Goal: Communication & Community: Answer question/provide support

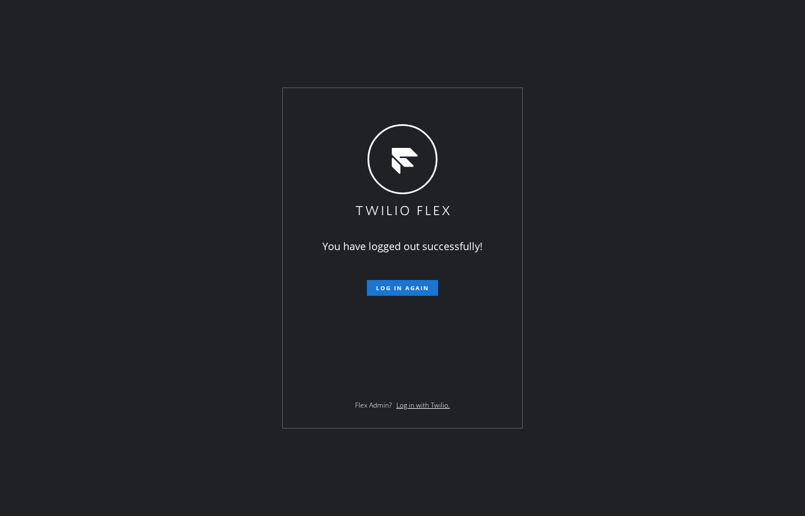
click at [409, 281] on button "Log in again" at bounding box center [402, 288] width 71 height 16
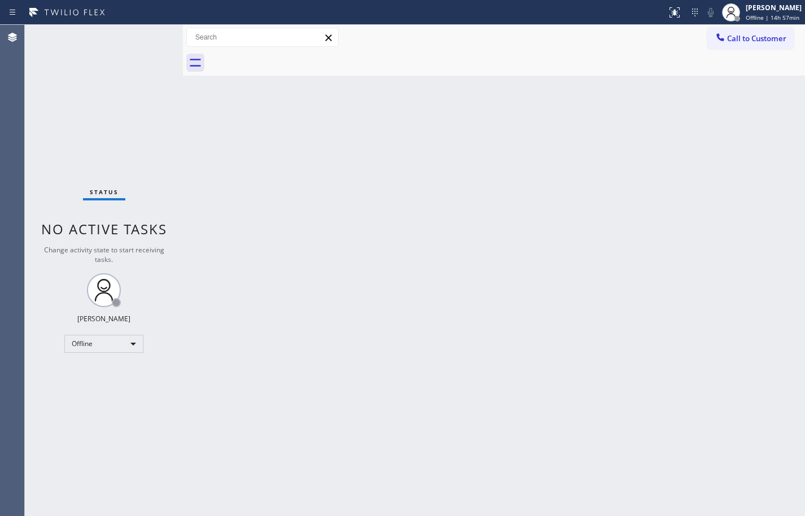
drag, startPoint x: 583, startPoint y: 412, endPoint x: 546, endPoint y: 395, distance: 41.4
click at [583, 412] on div "Back to Dashboard Change Sender ID Customers Technicians Select a contact Outbo…" at bounding box center [494, 270] width 622 height 491
click at [790, 17] on div "Offline | 15h" at bounding box center [773, 18] width 56 height 8
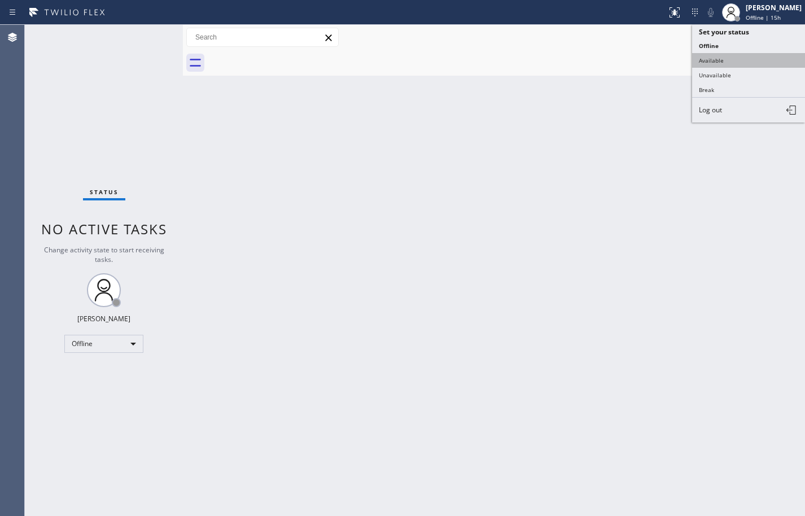
click at [774, 57] on button "Available" at bounding box center [748, 60] width 113 height 15
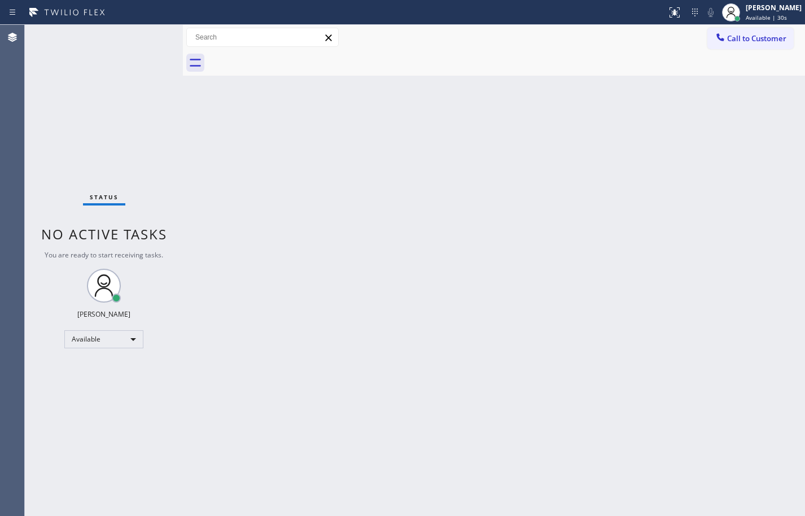
click at [658, 147] on div "Back to Dashboard Change Sender ID Customers Technicians Select a contact Outbo…" at bounding box center [494, 270] width 622 height 491
click at [730, 44] on button "Call to Customer" at bounding box center [750, 38] width 86 height 21
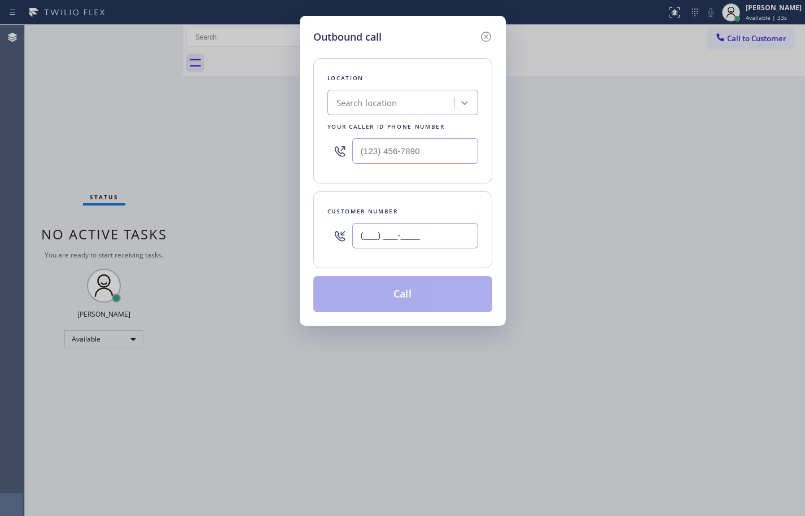
click at [414, 239] on input "(___) ___-____" at bounding box center [415, 235] width 126 height 25
paste input "415) 987-2783"
type input "(415) 987-2783"
click at [769, 185] on div "Outbound call Location Search location Your caller id phone number Customer num…" at bounding box center [402, 258] width 805 height 516
click at [438, 146] on input "(___) ___-____" at bounding box center [415, 150] width 126 height 25
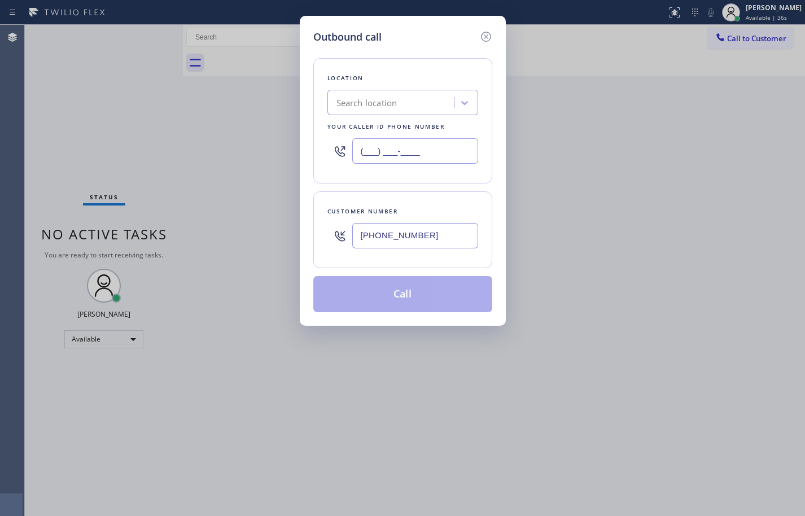
paste input "323) 415-2342"
type input "(323) 415-2342"
click at [449, 185] on div "Location Search location Your caller id phone number (323) 415-2342 Customer nu…" at bounding box center [402, 178] width 179 height 267
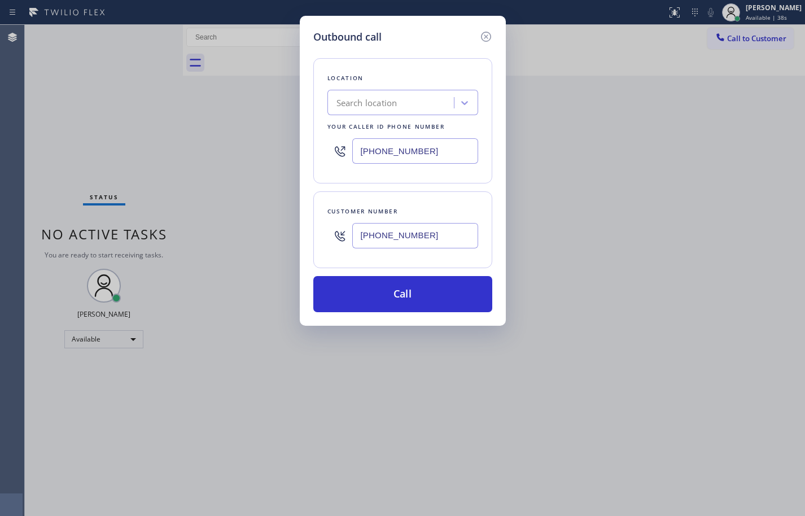
click at [423, 195] on div "Customer number (415) 987-2783" at bounding box center [402, 229] width 179 height 77
click at [487, 36] on icon at bounding box center [485, 37] width 10 height 10
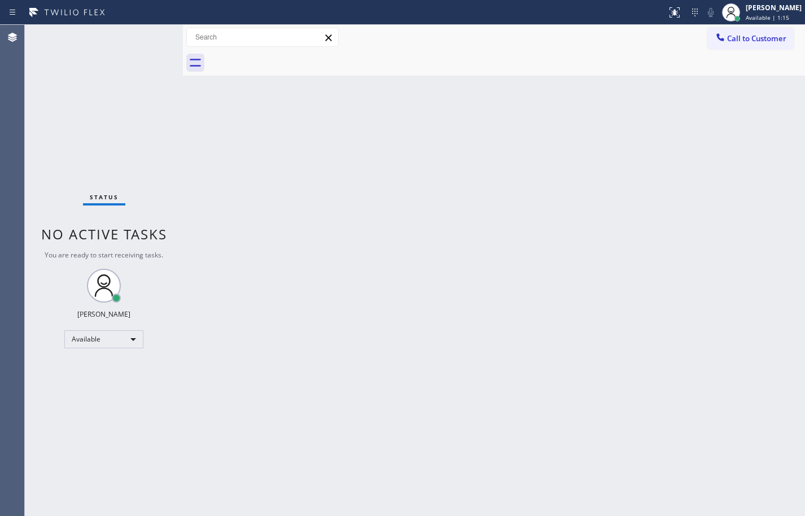
click at [782, 307] on div "Back to Dashboard Change Sender ID Customers Technicians Select a contact Outbo…" at bounding box center [494, 270] width 622 height 491
click at [754, 31] on button "Call to Customer" at bounding box center [750, 38] width 86 height 21
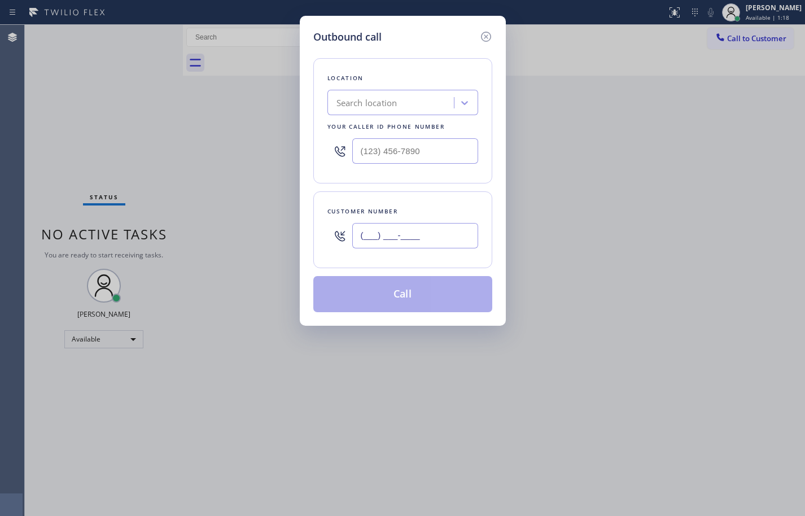
drag, startPoint x: 459, startPoint y: 234, endPoint x: 469, endPoint y: 231, distance: 10.2
click at [459, 234] on input "(___) ___-____" at bounding box center [415, 235] width 126 height 25
paste input "415) 987-2783"
type input "(415) 987-2783"
click at [458, 146] on input "(___) ___-____" at bounding box center [415, 150] width 126 height 25
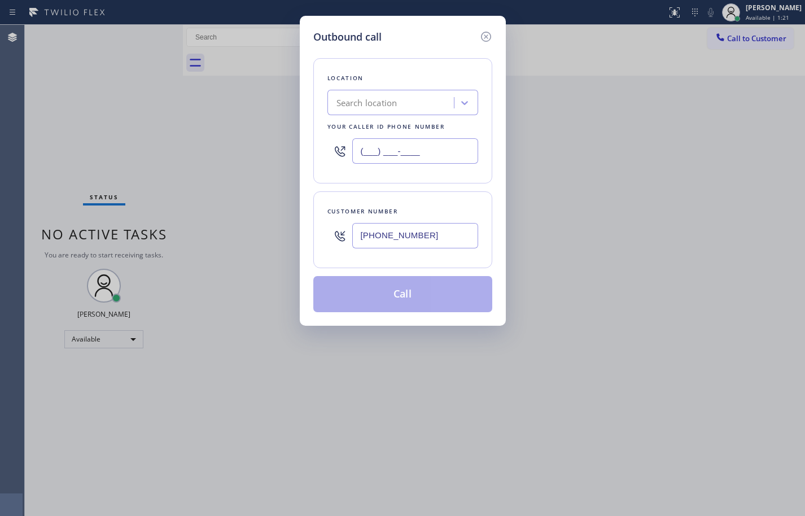
paste input "323) 415-2342"
click at [459, 179] on div "Location Search location Your caller id phone number (323) 415-2342" at bounding box center [402, 120] width 179 height 125
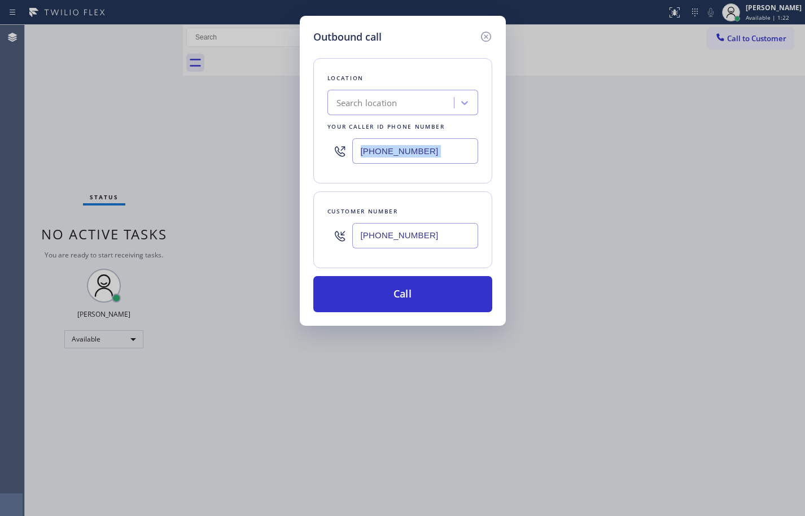
click at [453, 156] on input "(323) 415-2342" at bounding box center [415, 150] width 126 height 25
click at [437, 195] on div "Customer number (415) 987-2783" at bounding box center [402, 229] width 179 height 77
click at [442, 149] on input "(323) 415-2342" at bounding box center [415, 150] width 126 height 25
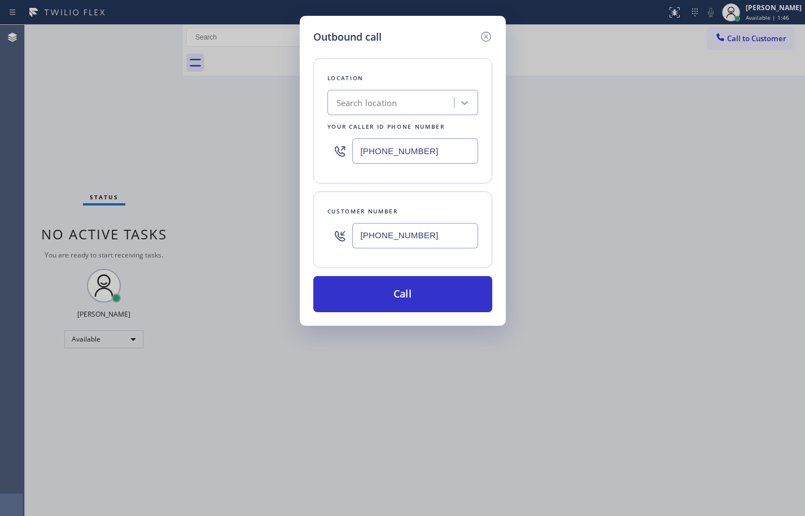
click at [442, 149] on input "(323) 415-2342" at bounding box center [415, 150] width 126 height 25
paste input "6"
click at [442, 189] on div "Location 4B2.Paid Viking Repair Service Your caller id phone number (323) 416-2…" at bounding box center [402, 178] width 179 height 267
click at [407, 150] on input "(323) 416-2342" at bounding box center [415, 150] width 126 height 25
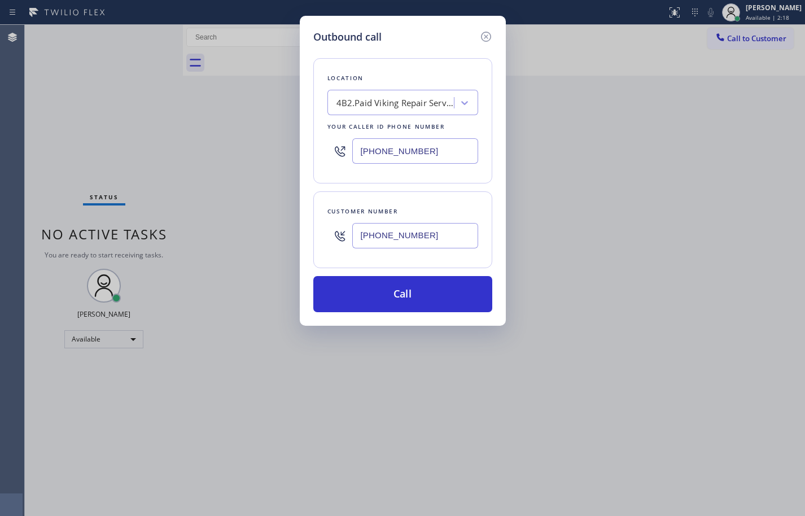
click at [407, 150] on input "(323) 416-2342" at bounding box center [415, 150] width 126 height 25
paste input "855) 666-9755"
type input "(855) 666-9755"
click at [454, 194] on div "Customer number (415) 987-2783" at bounding box center [402, 229] width 179 height 77
click at [461, 102] on icon at bounding box center [464, 103] width 7 height 4
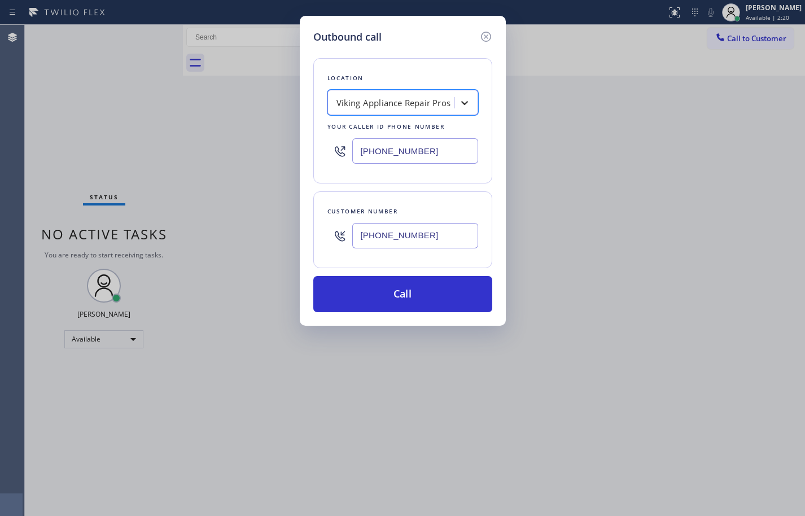
click at [461, 102] on icon at bounding box center [464, 103] width 7 height 4
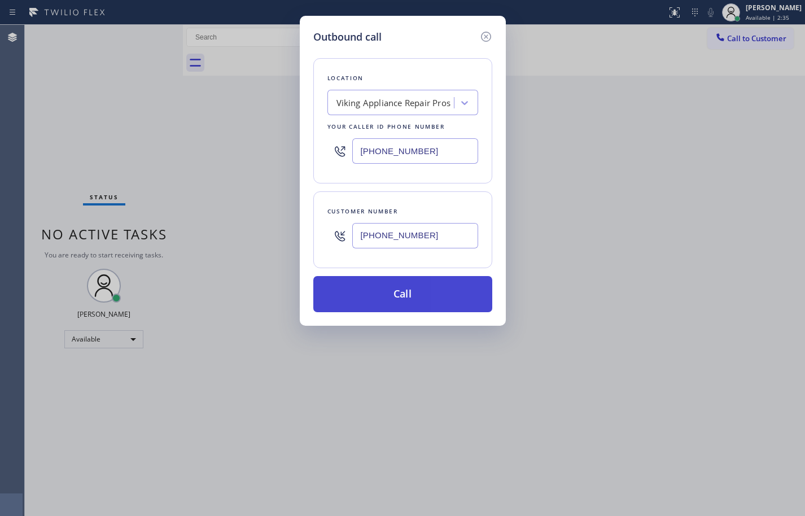
click at [450, 289] on button "Call" at bounding box center [402, 294] width 179 height 36
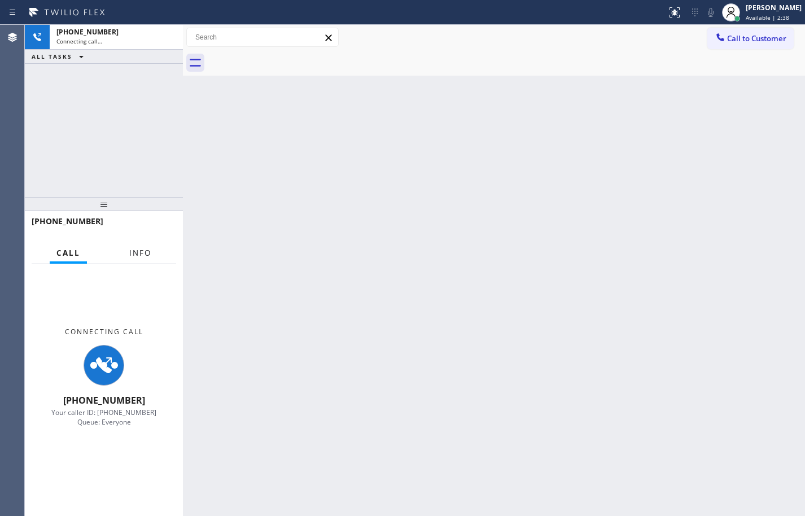
click at [153, 256] on button "Info" at bounding box center [140, 253] width 36 height 22
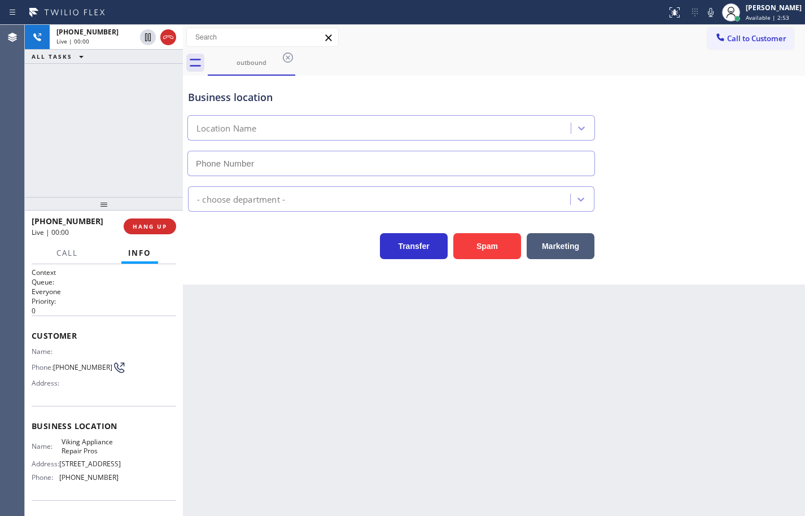
type input "(855) 666-9755"
click at [704, 10] on icon at bounding box center [711, 13] width 14 height 14
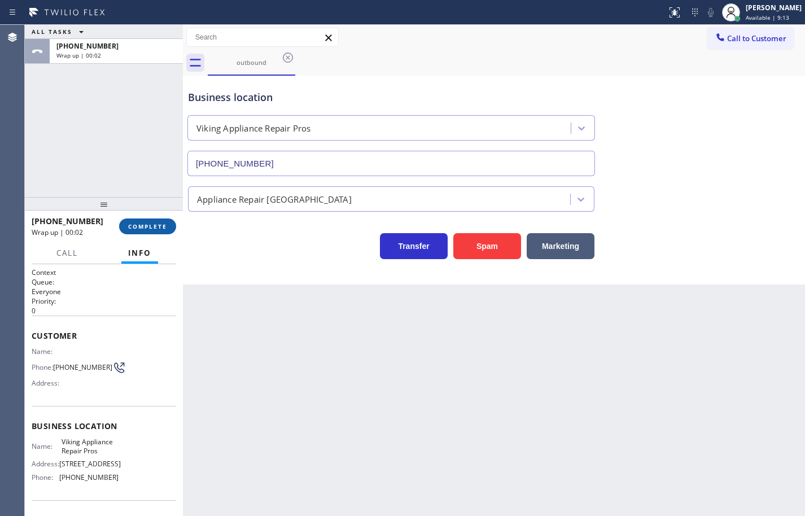
click at [158, 229] on span "COMPLETE" at bounding box center [147, 226] width 39 height 8
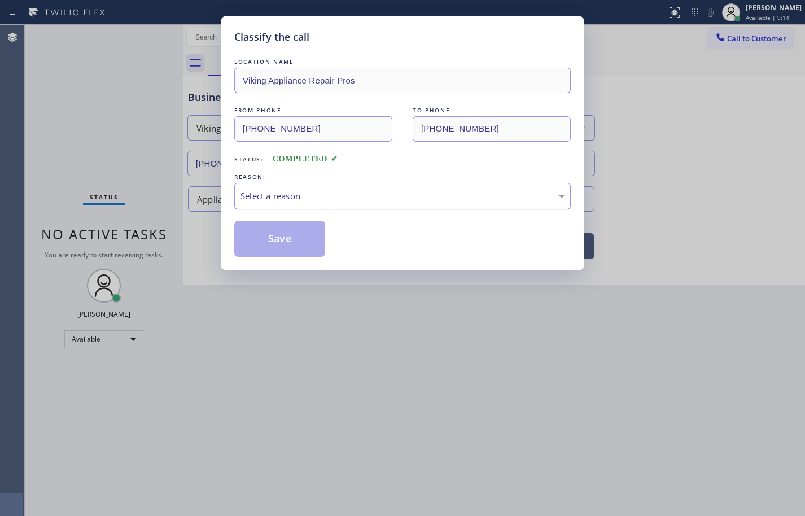
click at [274, 200] on div "Select a reason" at bounding box center [402, 196] width 324 height 13
click at [287, 233] on button "Save" at bounding box center [279, 239] width 91 height 36
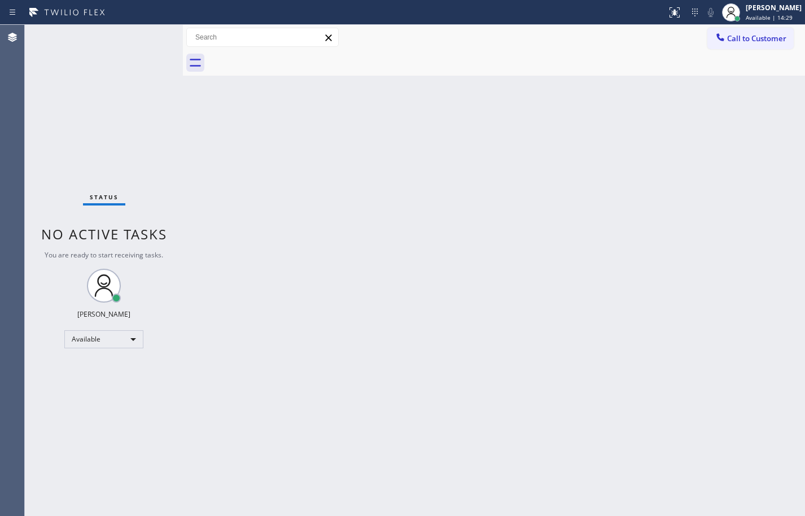
click at [763, 187] on div "Back to Dashboard Change Sender ID Customers Technicians Select a contact Outbo…" at bounding box center [494, 270] width 622 height 491
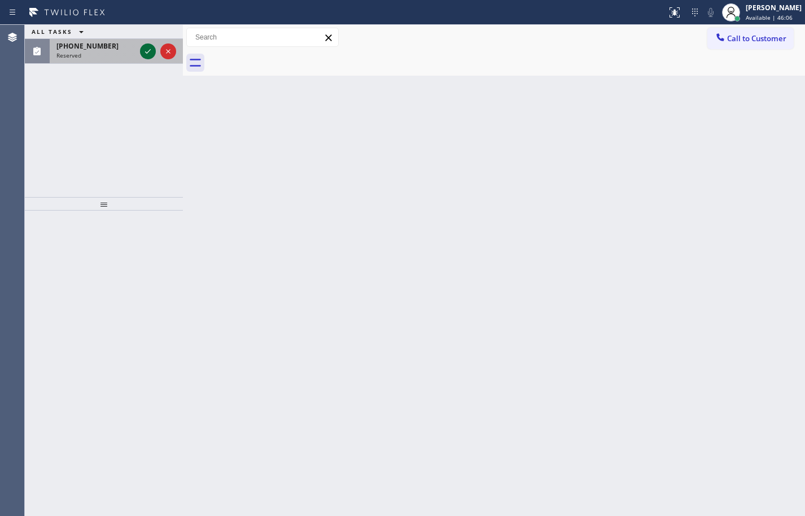
click at [142, 51] on icon at bounding box center [148, 52] width 14 height 14
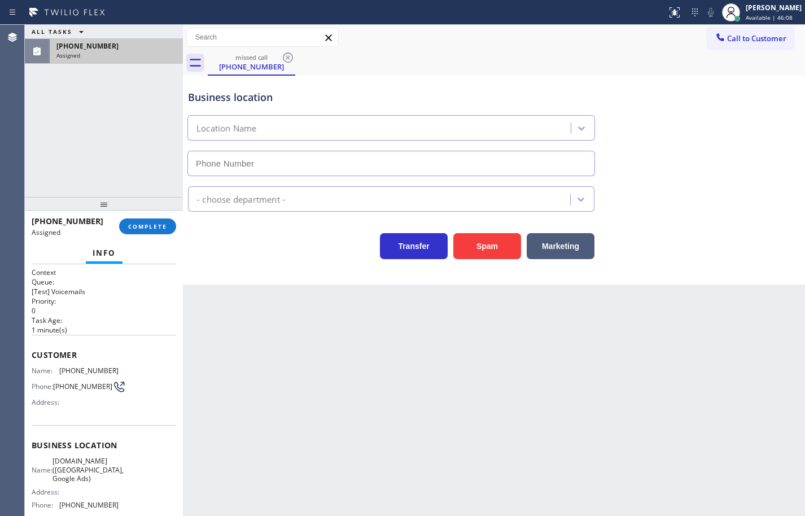
type input "(628) 500-9853"
click at [96, 130] on div "ALL TASKS ALL TASKS ACTIVE TASKS TASKS IN WRAP UP (925) 212-1112 Assigned" at bounding box center [104, 111] width 158 height 172
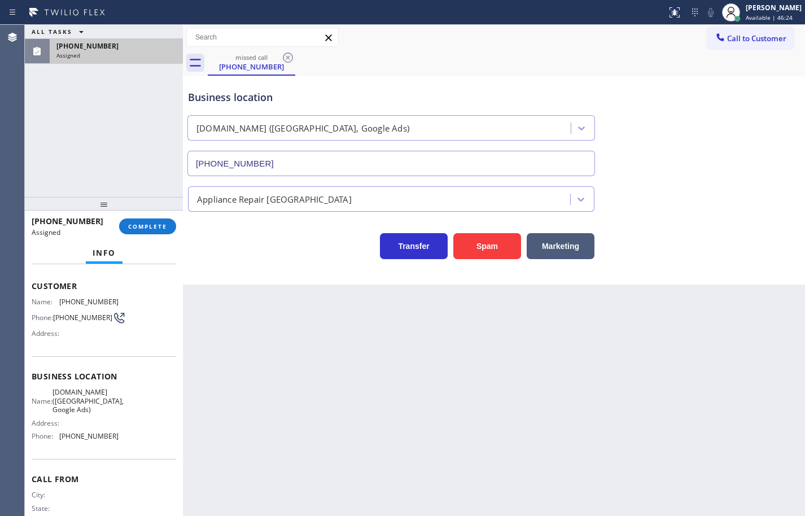
scroll to position [49, 0]
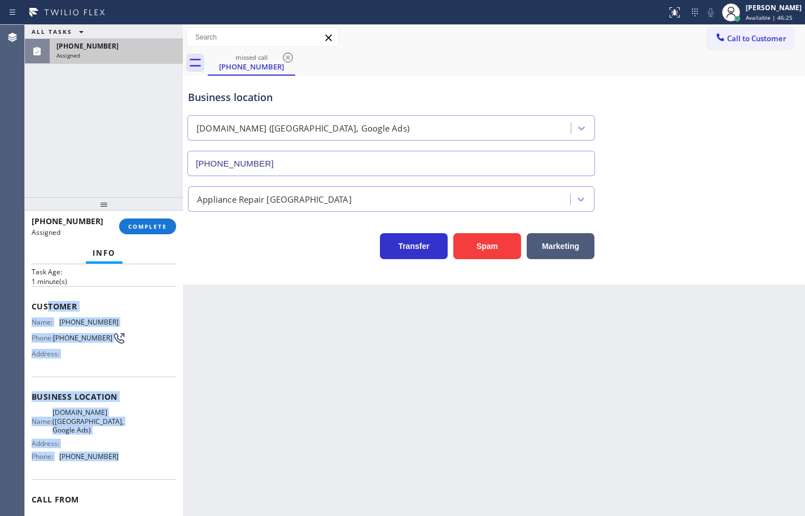
drag, startPoint x: 119, startPoint y: 465, endPoint x: 37, endPoint y: 301, distance: 183.2
click at [40, 303] on div "Context Queue: [Test] Voicemails Priority: 0 Task Age: 1 minute(s) Customer Nam…" at bounding box center [104, 392] width 144 height 346
click at [36, 306] on span "Customer" at bounding box center [104, 306] width 144 height 11
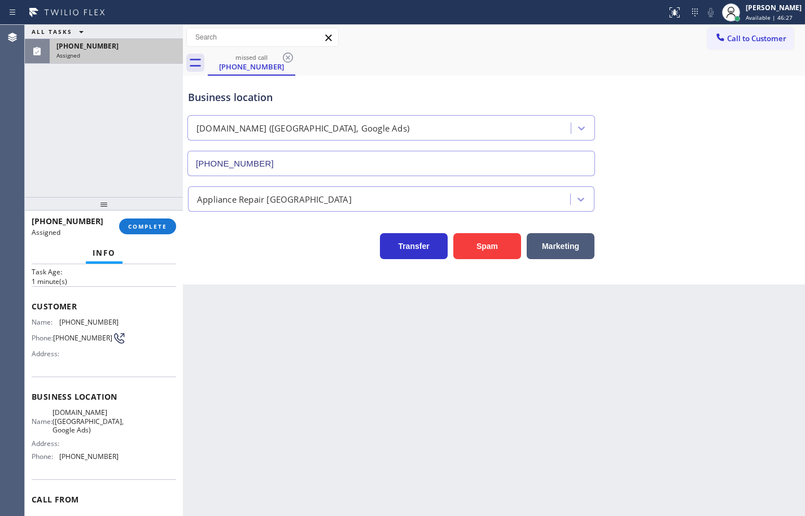
click at [33, 305] on span "Customer" at bounding box center [104, 306] width 144 height 11
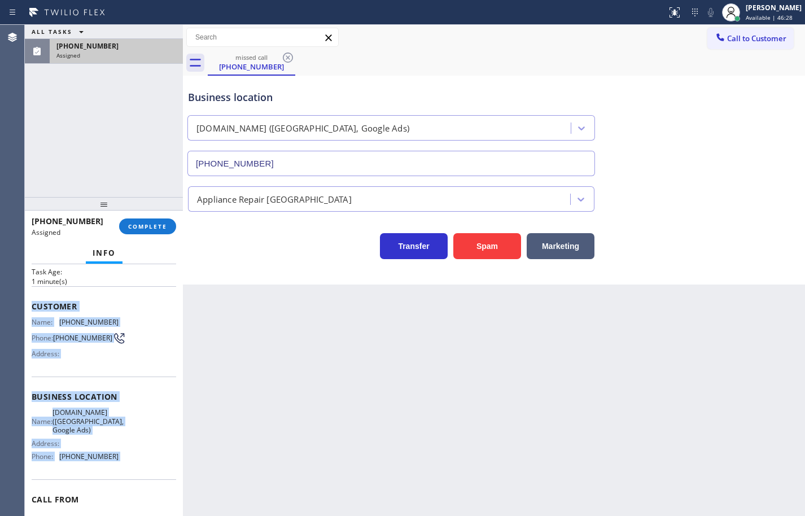
drag, startPoint x: 33, startPoint y: 305, endPoint x: 112, endPoint y: 456, distance: 170.6
click at [112, 456] on div "Context Queue: [Test] Voicemails Priority: 0 Task Age: 1 minute(s) Customer Nam…" at bounding box center [104, 392] width 144 height 346
click at [112, 456] on span "(628) 500-9853" at bounding box center [88, 456] width 59 height 8
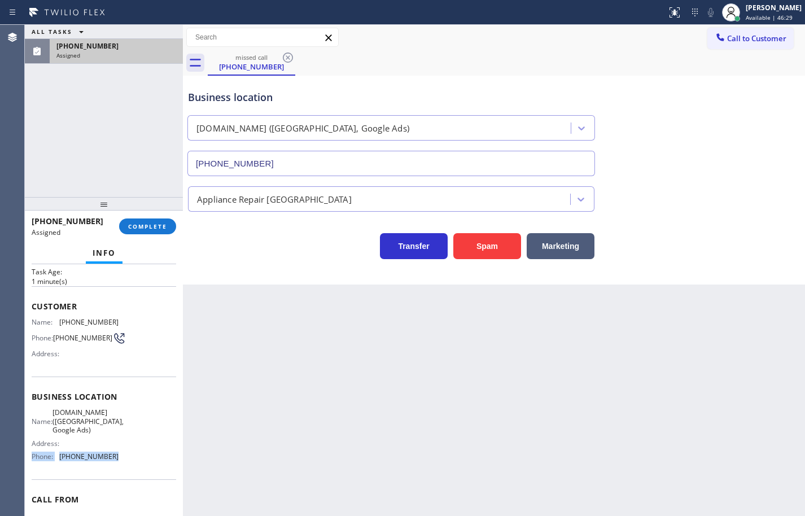
drag, startPoint x: 112, startPoint y: 455, endPoint x: 112, endPoint y: 463, distance: 8.5
click at [112, 460] on div "Name: SubzeroCare.online (San Francisco, Google Ads) Address: Phone: (628) 500-…" at bounding box center [75, 436] width 87 height 57
click at [112, 460] on span "(628) 500-9853" at bounding box center [88, 456] width 59 height 8
click at [116, 461] on div "Name: SubzeroCare.online (San Francisco, Google Ads) Address: Phone: (628) 500-…" at bounding box center [104, 436] width 144 height 57
click at [113, 457] on div "Name: SubzeroCare.online (San Francisco, Google Ads) Address: Phone: (628) 500-…" at bounding box center [104, 436] width 144 height 57
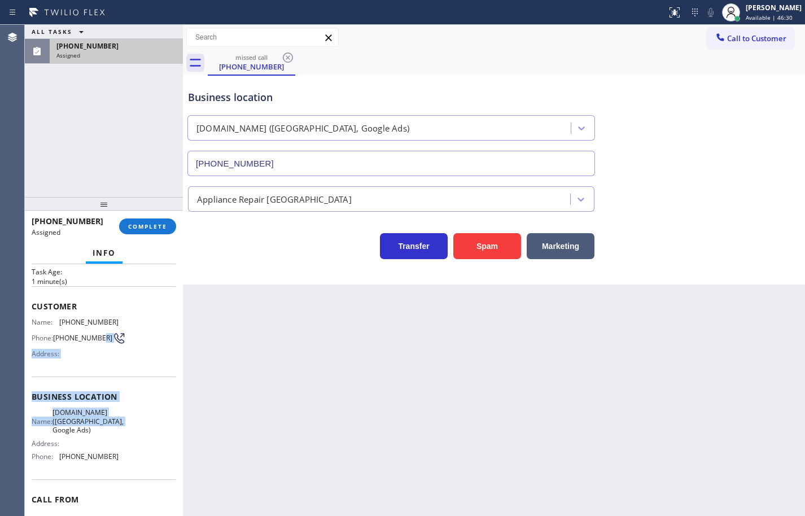
drag, startPoint x: 87, startPoint y: 405, endPoint x: 56, endPoint y: 336, distance: 75.5
click at [62, 344] on div "Context Queue: [Test] Voicemails Priority: 0 Task Age: 1 minute(s) Customer Nam…" at bounding box center [104, 392] width 144 height 346
click at [32, 306] on span "Customer" at bounding box center [104, 306] width 144 height 11
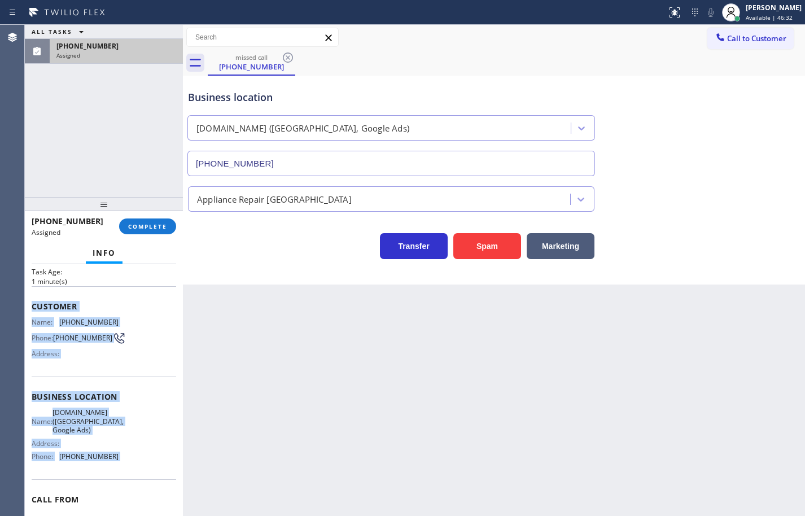
copy div "Customer Name: (925) 212-1112 Phone: (925) 212-1112 Address: Business location …"
drag, startPoint x: 33, startPoint y: 306, endPoint x: 112, endPoint y: 461, distance: 174.1
click at [112, 461] on div "Context Queue: [Test] Voicemails Priority: 0 Task Age: 1 minute(s) Customer Nam…" at bounding box center [104, 392] width 144 height 346
click at [142, 232] on button "COMPLETE" at bounding box center [147, 226] width 57 height 16
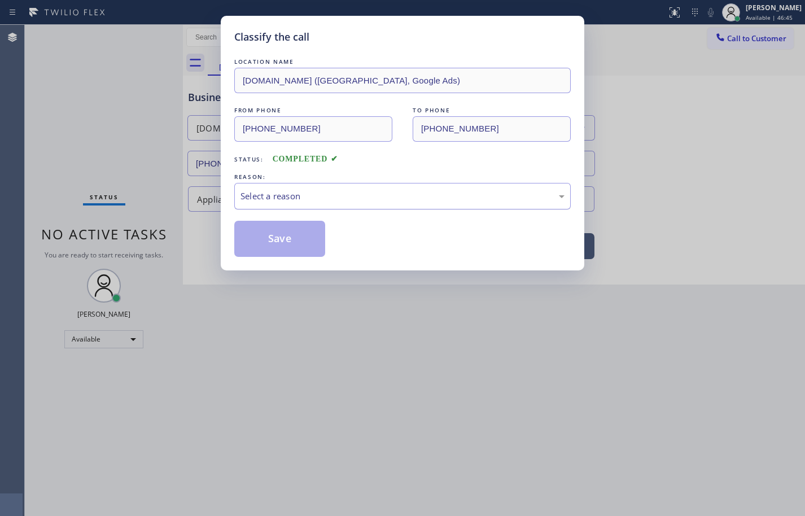
click at [326, 196] on div "Select a reason" at bounding box center [402, 196] width 324 height 13
click at [304, 230] on button "Save" at bounding box center [279, 239] width 91 height 36
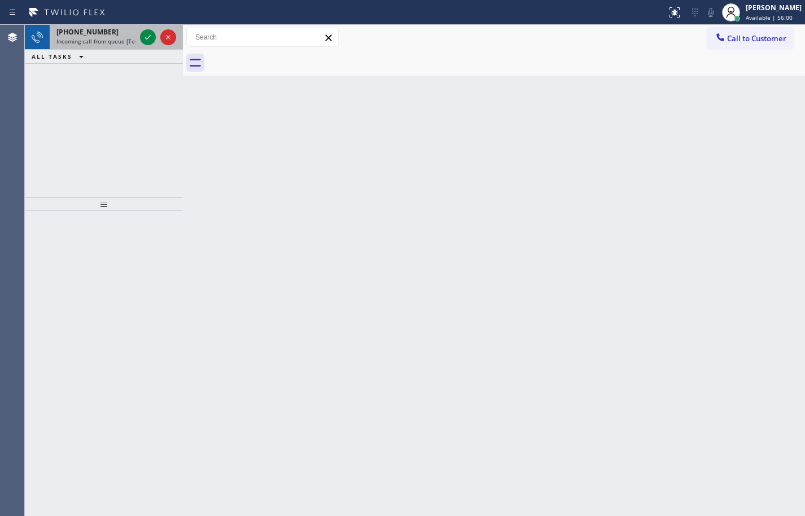
click at [115, 39] on span "Incoming call from queue [Test] All" at bounding box center [103, 41] width 94 height 8
click at [150, 37] on icon at bounding box center [148, 37] width 14 height 14
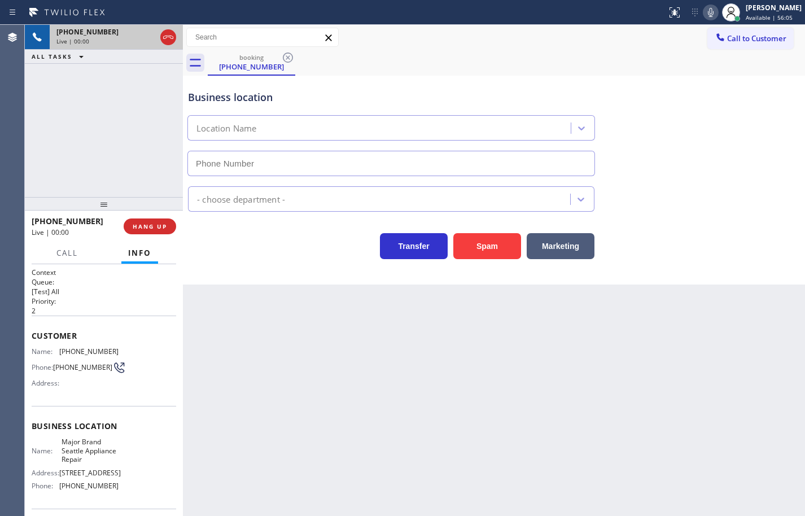
type input "(253) 666-6562"
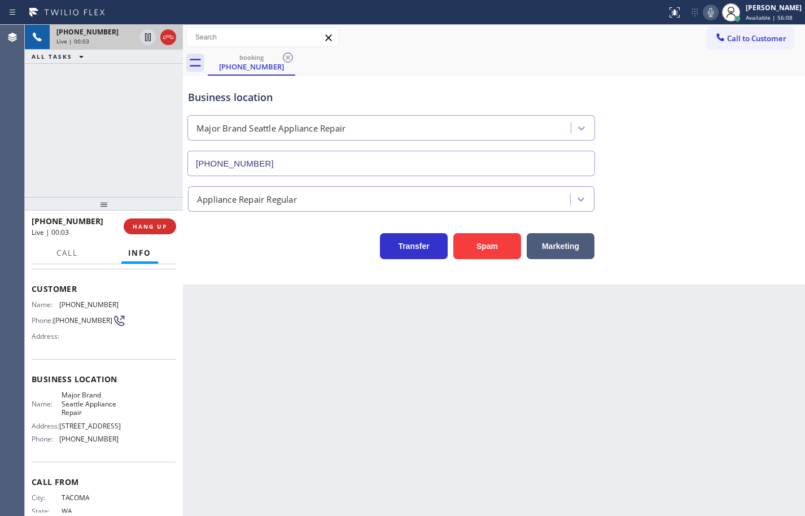
scroll to position [94, 0]
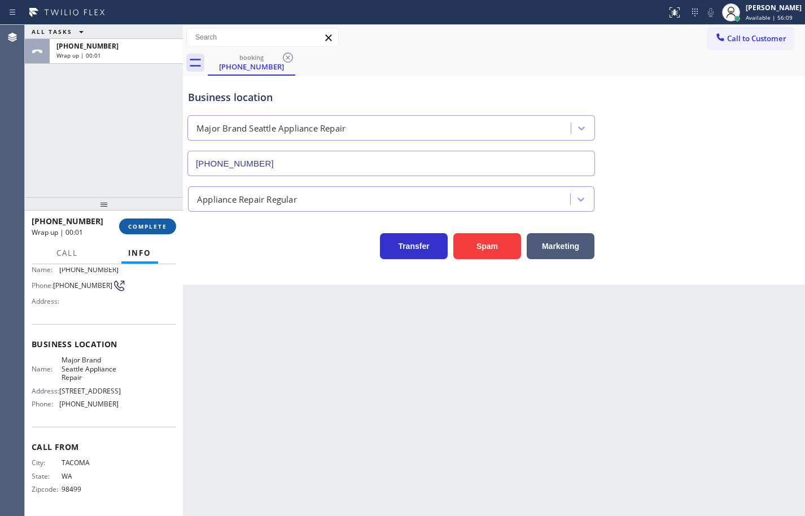
click at [152, 219] on button "COMPLETE" at bounding box center [147, 226] width 57 height 16
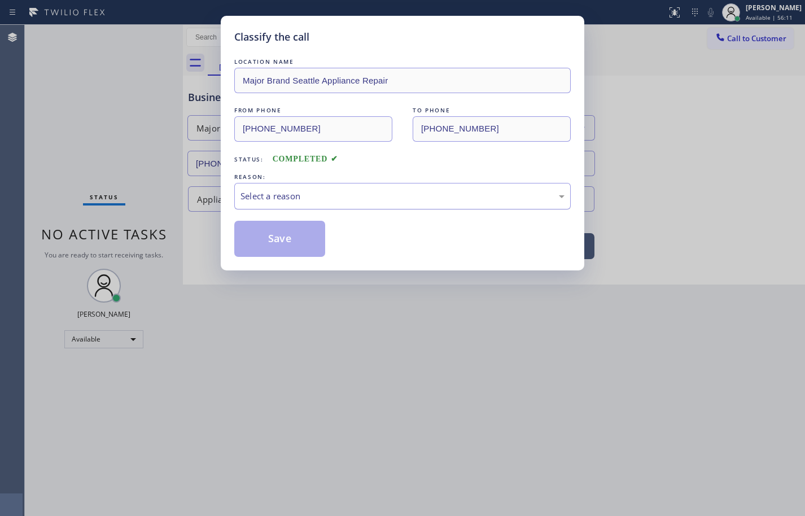
click at [263, 200] on div "Select a reason" at bounding box center [402, 196] width 324 height 13
click at [309, 238] on button "Save" at bounding box center [279, 239] width 91 height 36
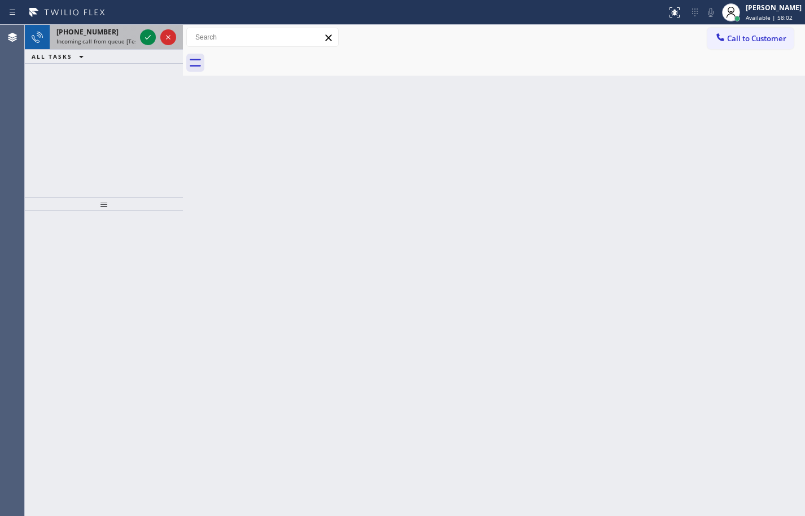
click at [120, 44] on span "Incoming call from queue [Test] All" at bounding box center [103, 41] width 94 height 8
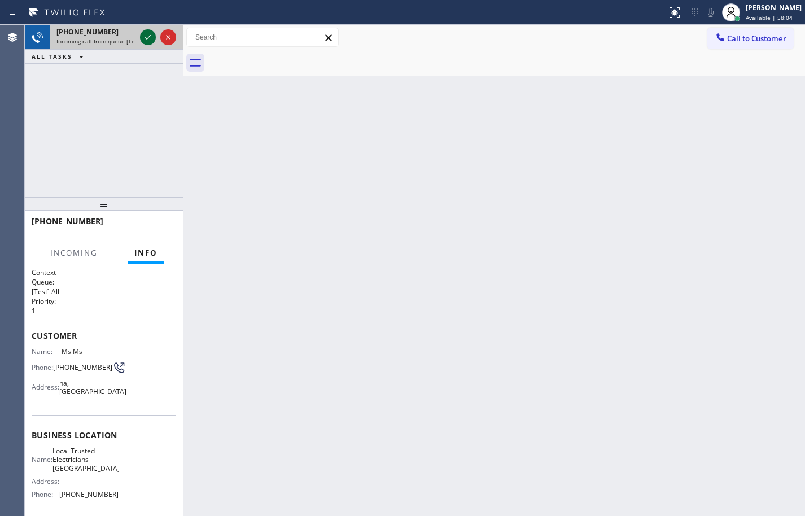
click at [148, 38] on icon at bounding box center [148, 37] width 6 height 5
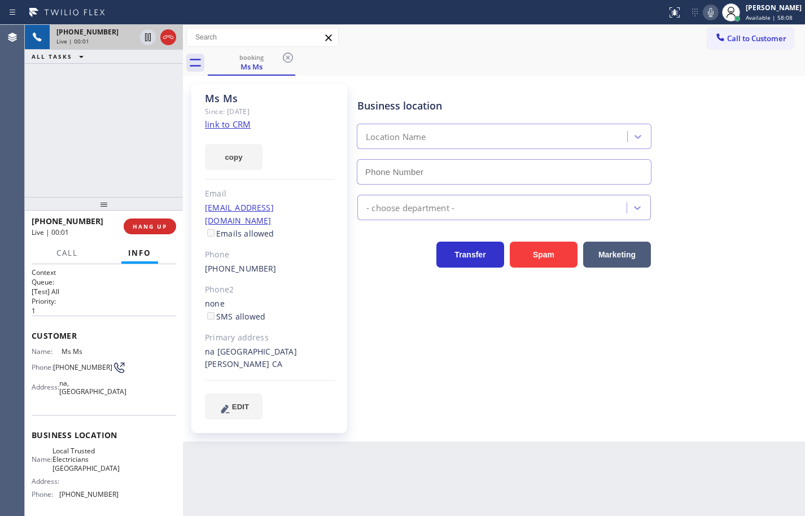
type input "(562) 376-2472"
click at [226, 124] on link "link to CRM" at bounding box center [228, 124] width 46 height 11
click at [231, 148] on button "copy" at bounding box center [234, 157] width 58 height 26
click at [704, 13] on icon at bounding box center [711, 13] width 14 height 14
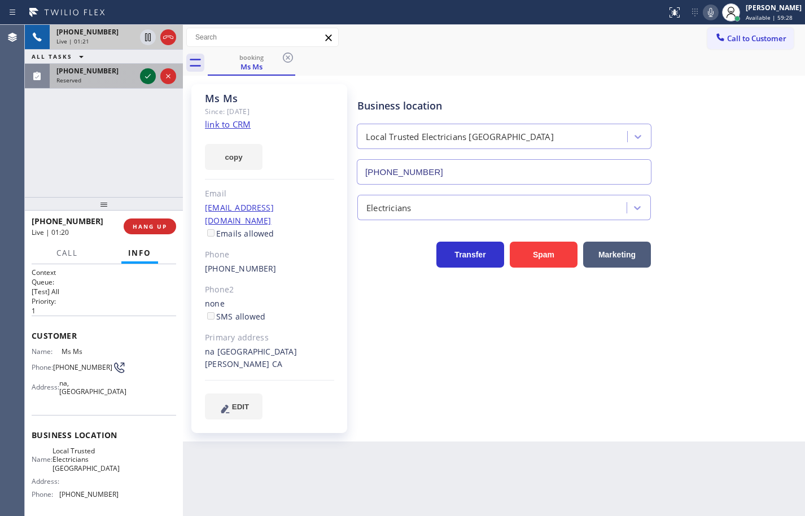
click at [144, 77] on icon at bounding box center [148, 76] width 14 height 14
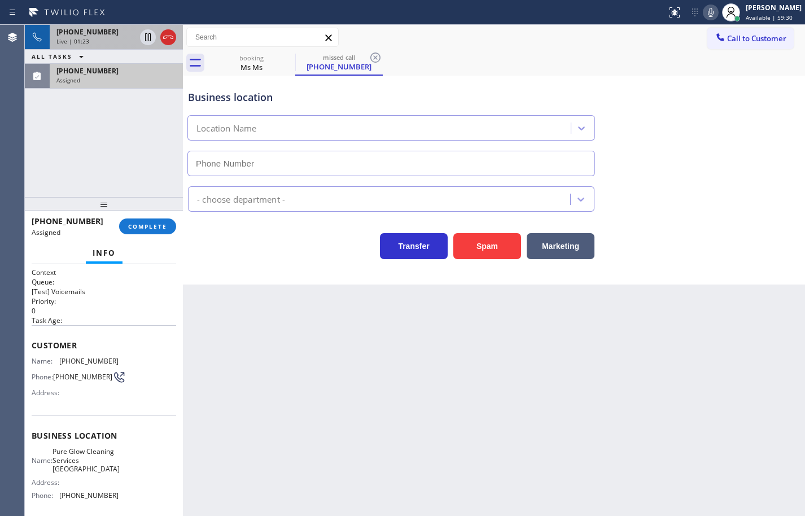
type input "(619) 374-3574"
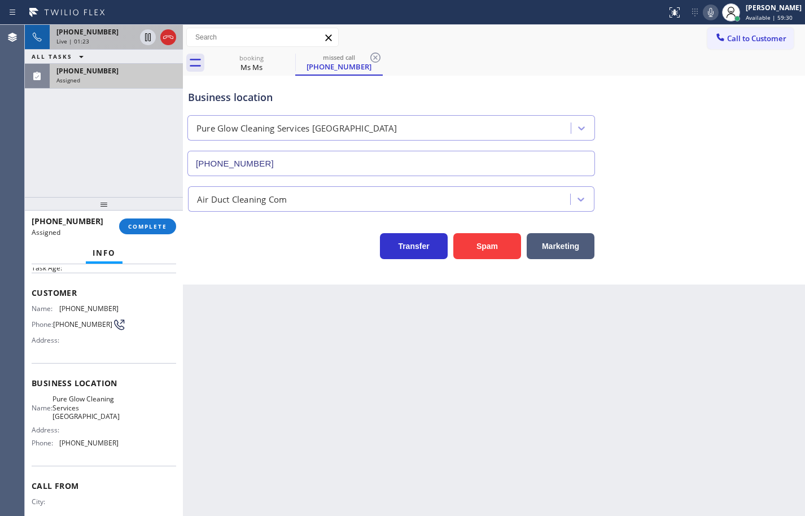
scroll to position [104, 0]
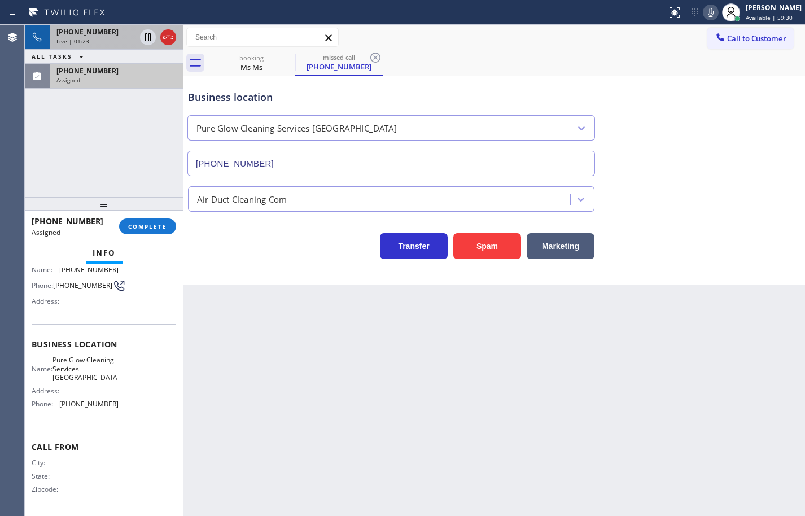
click at [120, 421] on div "Business location Name: Pure Glow Cleaning Services San Diego Address: Phone: (…" at bounding box center [104, 375] width 144 height 103
click at [124, 410] on div "Name: Pure Glow Cleaning Services San Diego Address: Phone: (619) 374-3574" at bounding box center [104, 384] width 144 height 57
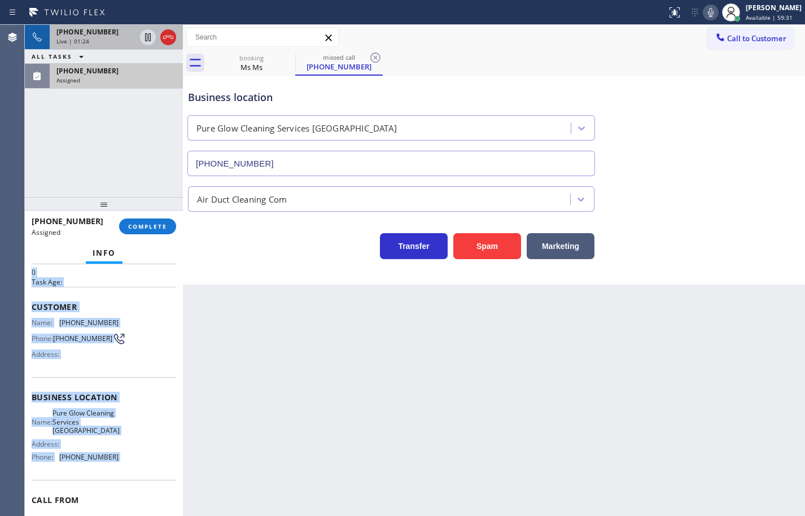
scroll to position [0, 0]
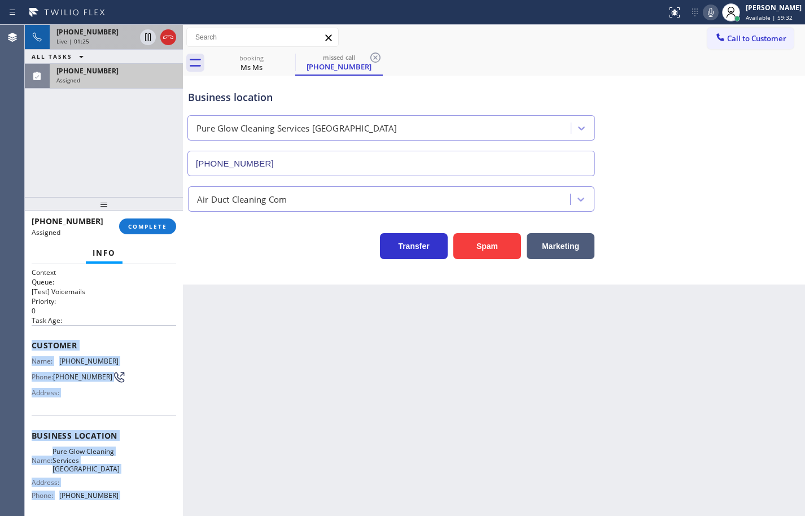
drag, startPoint x: 124, startPoint y: 410, endPoint x: 41, endPoint y: 333, distance: 113.4
click at [41, 333] on div "Context Queue: [Test] Voicemails Priority: 0 Task Age: Customer Name: (619) 509…" at bounding box center [104, 435] width 144 height 336
copy div "Customer Name: (619) 509-8610 Phone: (619) 509-8610 Address: Business location …"
click at [153, 227] on span "COMPLETE" at bounding box center [147, 226] width 39 height 8
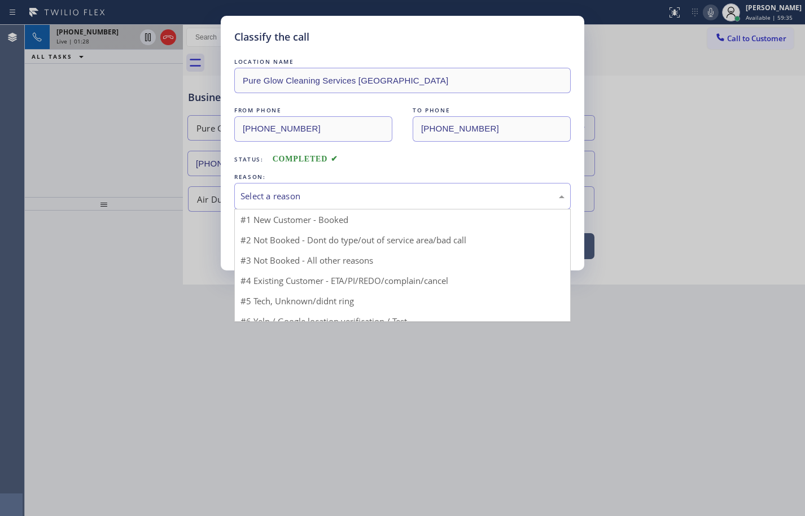
click at [310, 199] on div "Select a reason" at bounding box center [402, 196] width 324 height 13
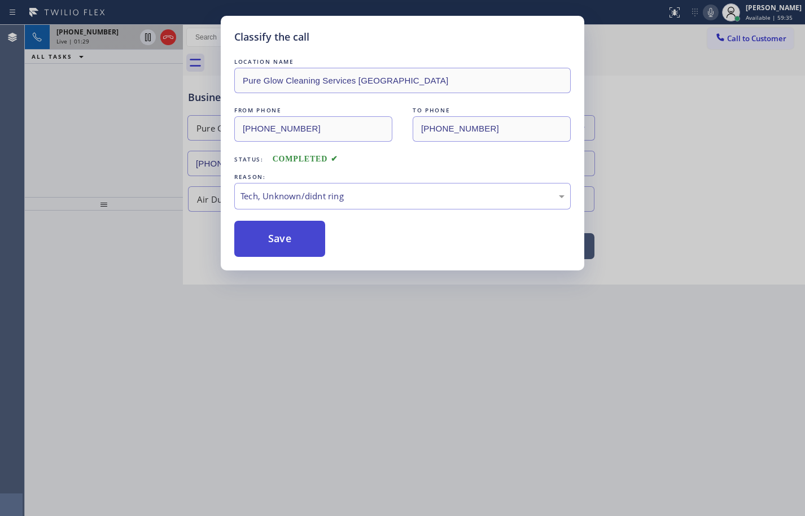
click at [303, 238] on button "Save" at bounding box center [279, 239] width 91 height 36
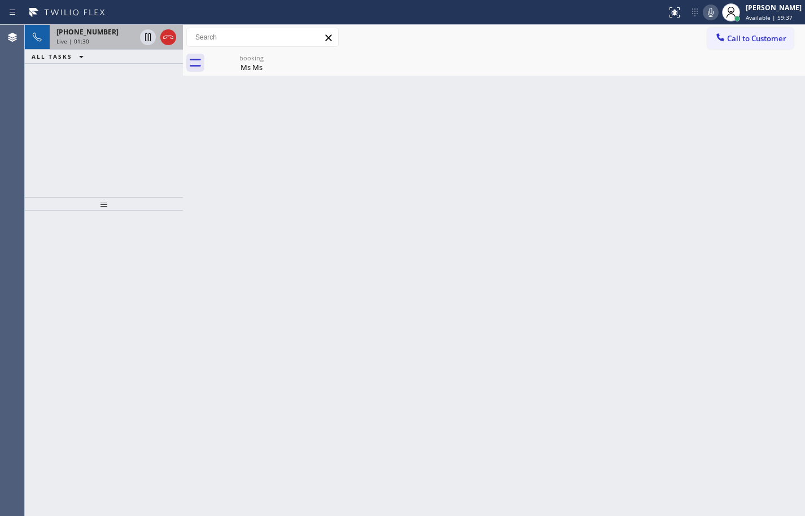
click at [708, 11] on icon at bounding box center [711, 12] width 6 height 9
click at [143, 36] on icon at bounding box center [148, 37] width 14 height 14
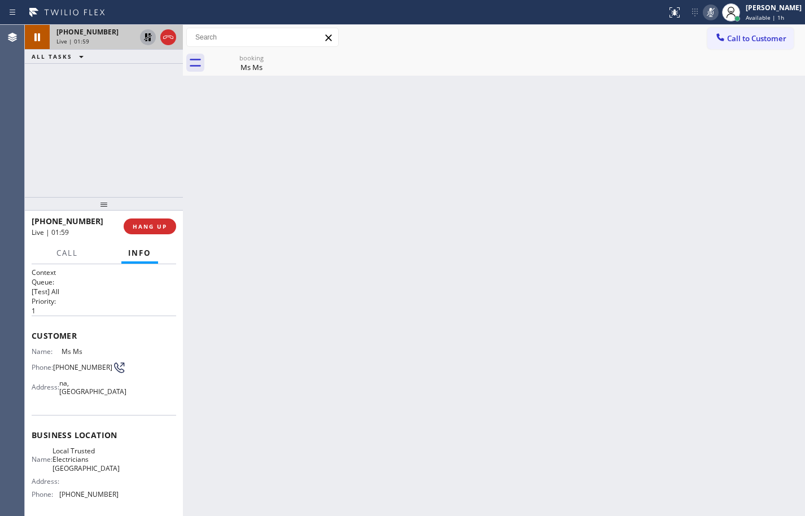
click at [91, 463] on span "Local Trusted Electricians Orange County" at bounding box center [85, 459] width 67 height 26
copy span "Local Trusted Electricians Orange County"
click at [94, 498] on span "(562) 376-2472" at bounding box center [88, 494] width 59 height 8
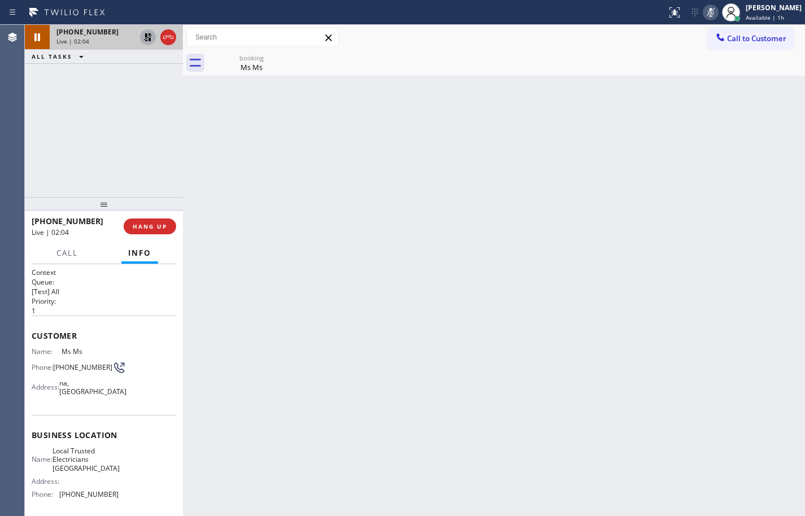
click at [94, 498] on span "(562) 376-2472" at bounding box center [88, 494] width 59 height 8
copy span "(562) 376-2472"
click at [147, 38] on icon at bounding box center [148, 37] width 14 height 14
click at [704, 16] on icon at bounding box center [711, 13] width 14 height 14
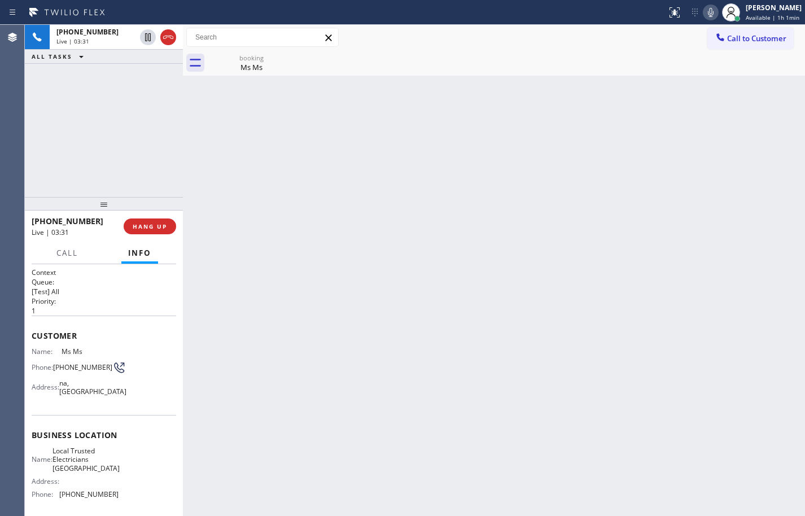
click at [66, 370] on span "(714) 585-4888" at bounding box center [82, 367] width 59 height 8
copy div "(714) 585-4888"
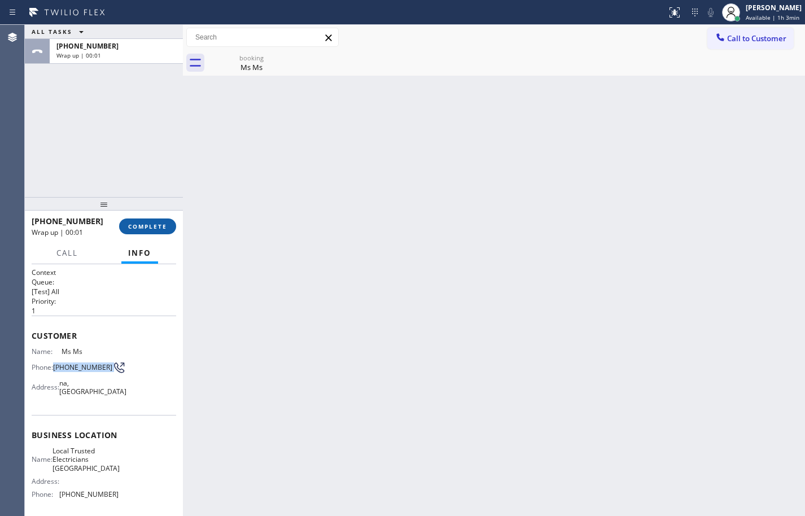
click at [131, 226] on span "COMPLETE" at bounding box center [147, 226] width 39 height 8
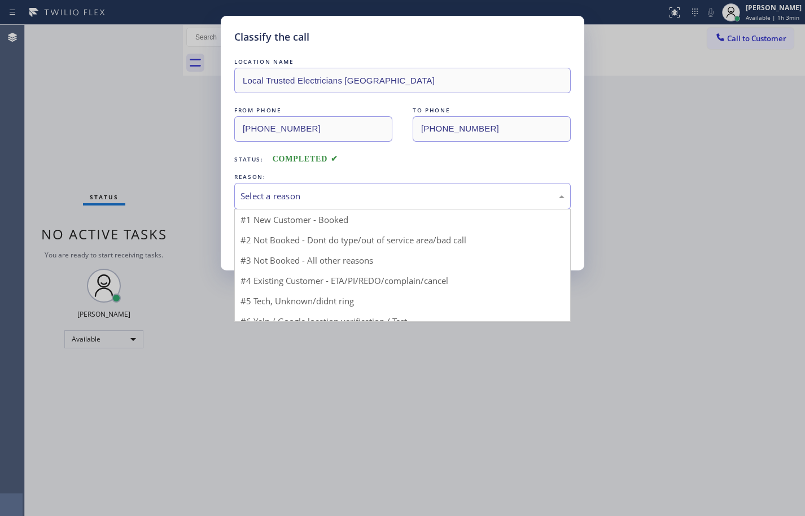
click at [300, 186] on div "Select a reason" at bounding box center [402, 196] width 336 height 27
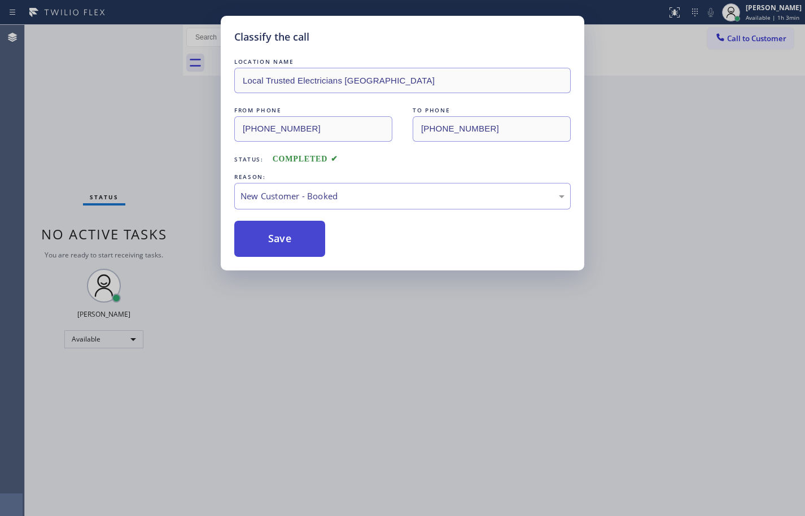
click at [296, 234] on button "Save" at bounding box center [279, 239] width 91 height 36
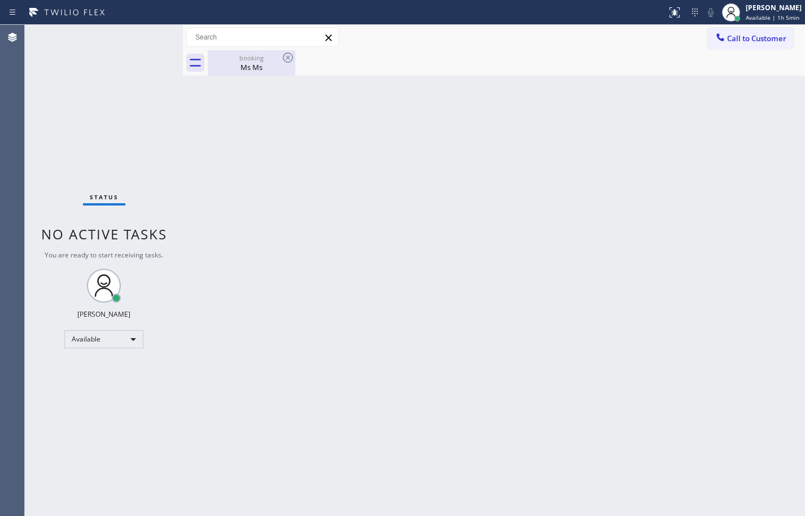
click at [258, 65] on div "Ms Ms" at bounding box center [251, 67] width 85 height 10
click at [423, 62] on div at bounding box center [506, 62] width 597 height 25
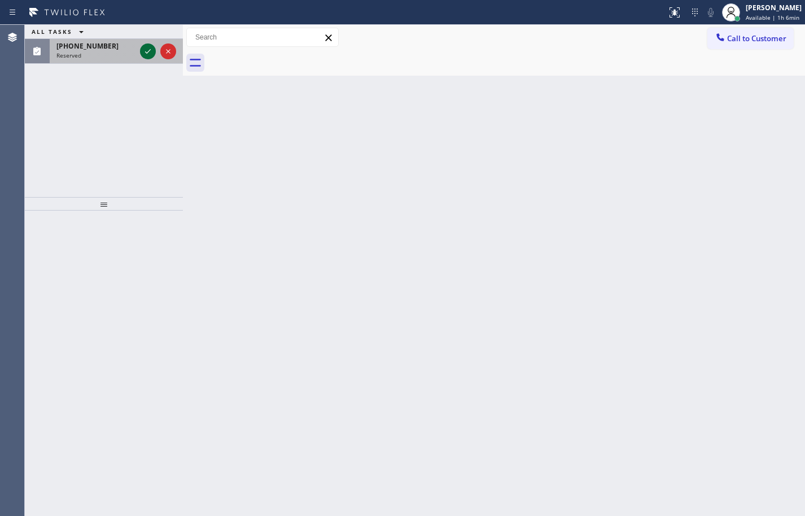
click at [141, 52] on div at bounding box center [148, 52] width 16 height 14
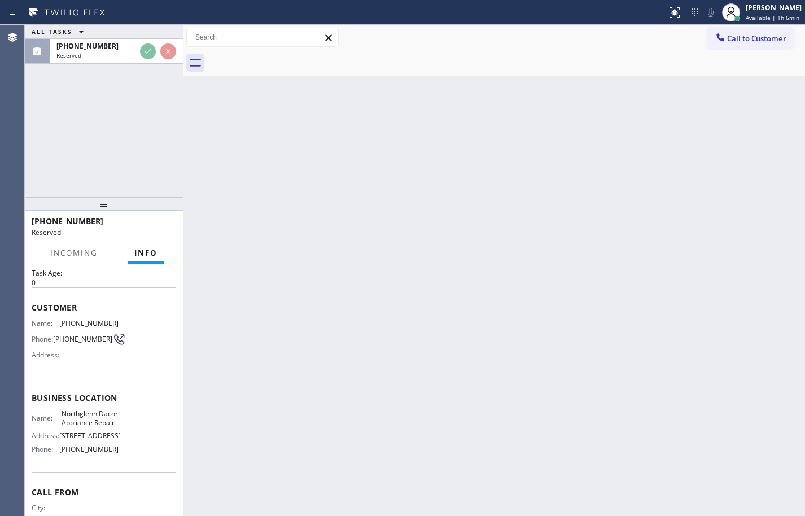
scroll to position [103, 0]
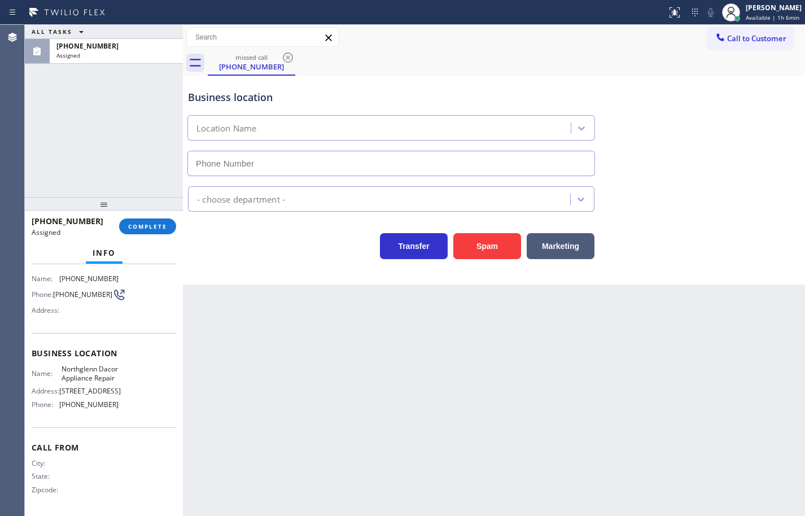
type input "(720) 571-8754"
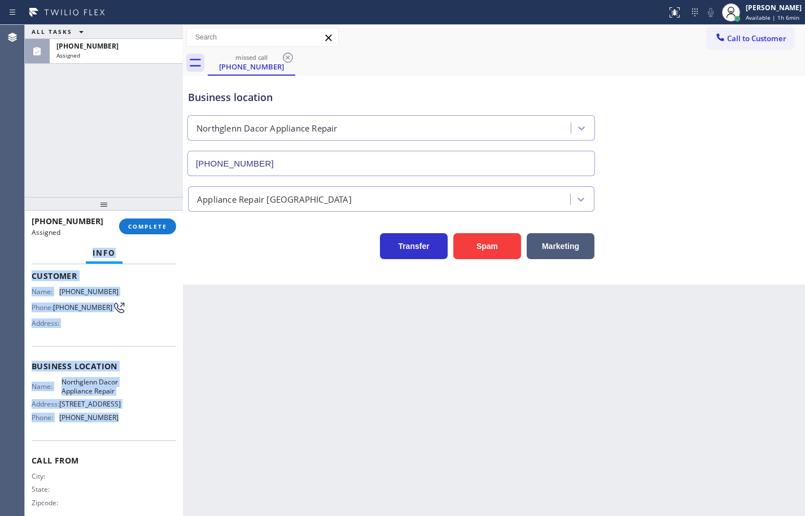
scroll to position [0, 0]
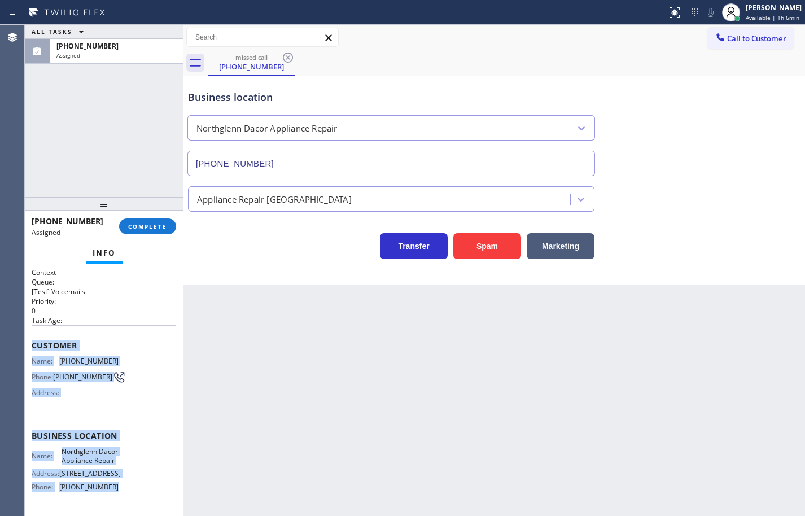
drag, startPoint x: 127, startPoint y: 412, endPoint x: 32, endPoint y: 340, distance: 119.2
click at [32, 340] on div "Context Queue: [Test] Voicemails Priority: 0 Task Age: Customer Name: (307) 371…" at bounding box center [104, 430] width 144 height 327
copy div "Customer Name: (307) 371-9016 Phone: (307) 371-9016 Address: Business location …"
click at [153, 219] on button "COMPLETE" at bounding box center [147, 226] width 57 height 16
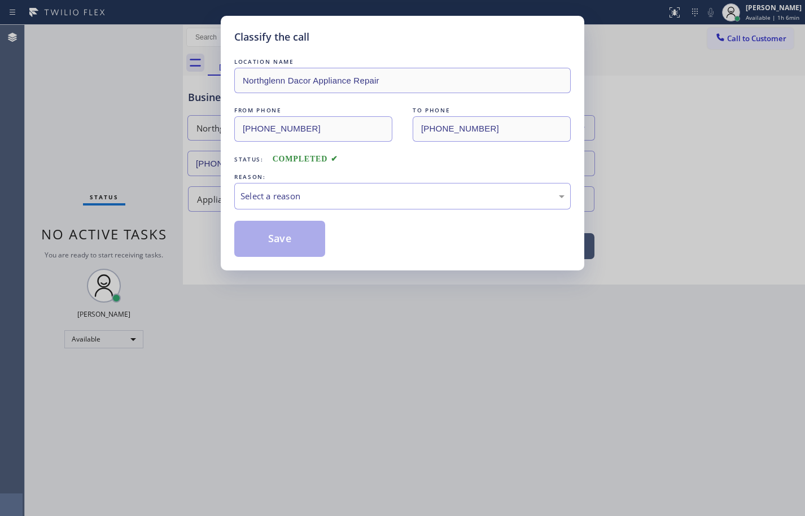
click at [296, 184] on div "Select a reason" at bounding box center [402, 196] width 336 height 27
click at [297, 256] on button "Save" at bounding box center [279, 239] width 91 height 36
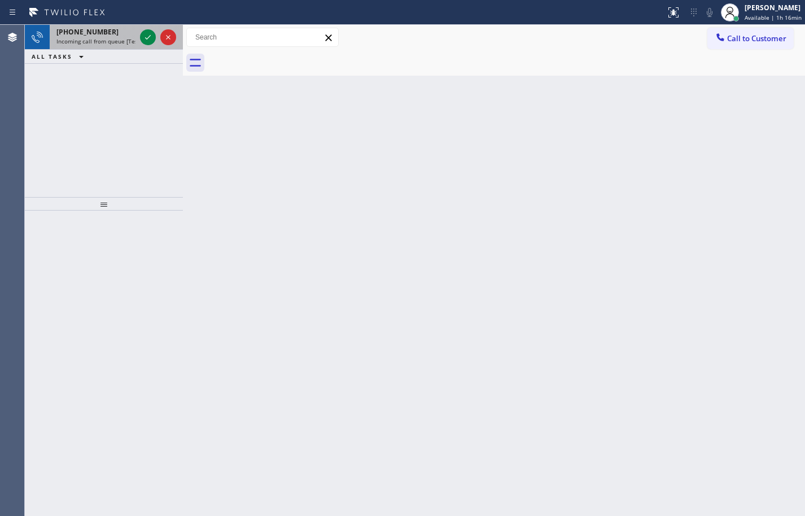
click at [113, 34] on div "+17189864396" at bounding box center [95, 32] width 79 height 10
click at [145, 37] on icon at bounding box center [148, 37] width 14 height 14
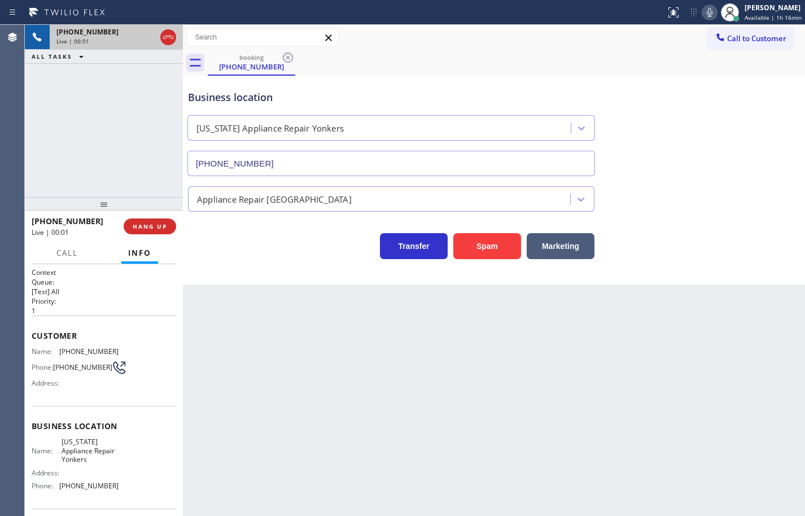
type input "(914) 873-0795"
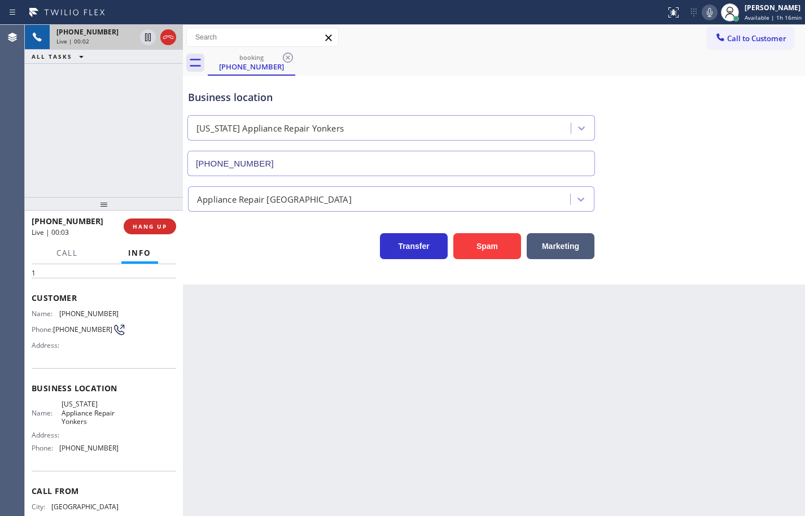
scroll to position [86, 0]
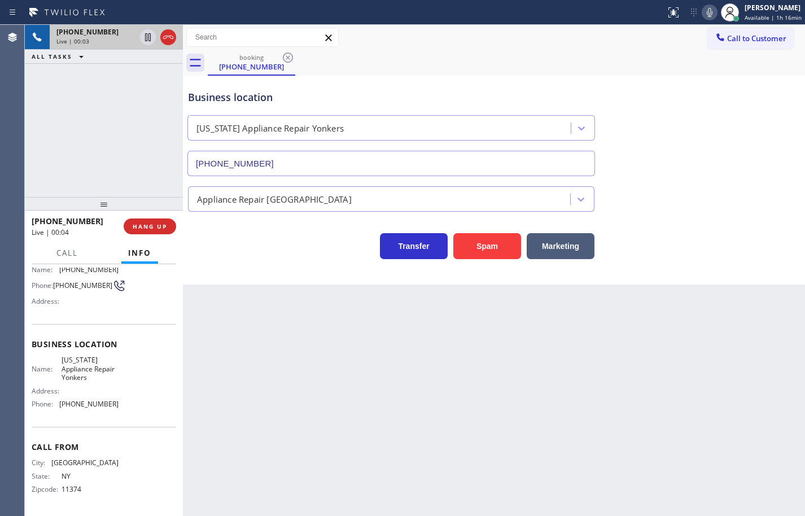
click at [703, 10] on icon at bounding box center [710, 13] width 14 height 14
click at [705, 10] on rect at bounding box center [709, 11] width 8 height 8
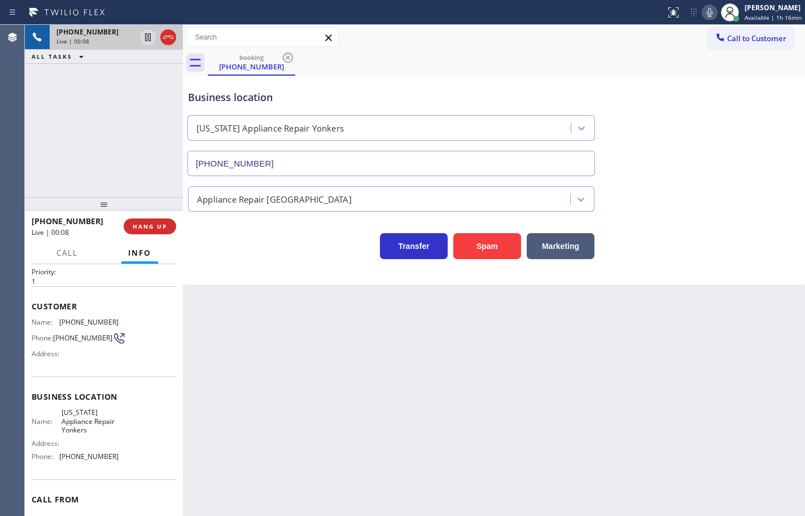
click at [121, 458] on div "Name: New York Appliance Repair Yonkers Address: Phone: (914) 873-0795" at bounding box center [104, 436] width 144 height 57
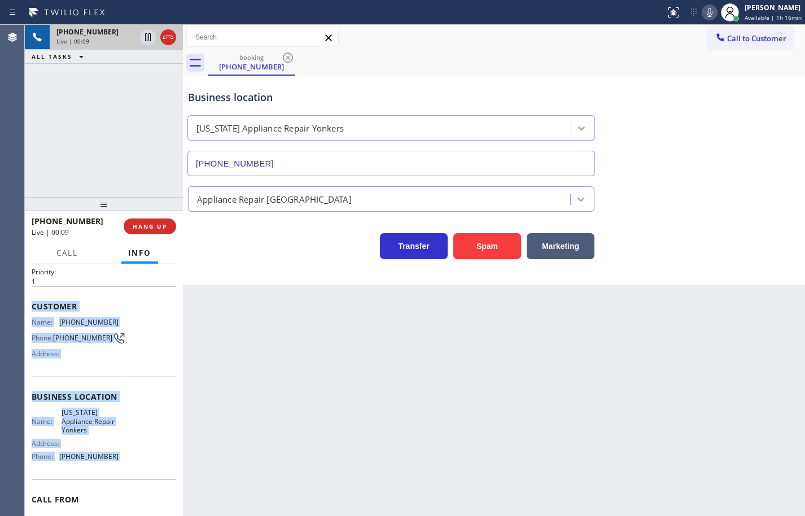
drag, startPoint x: 121, startPoint y: 458, endPoint x: 40, endPoint y: 307, distance: 171.7
click at [40, 307] on div "Context Queue: [Test] All Priority: 1 Customer Name: (718) 986-4396 Phone: (718…" at bounding box center [104, 401] width 144 height 327
click at [40, 307] on span "Customer" at bounding box center [104, 306] width 144 height 11
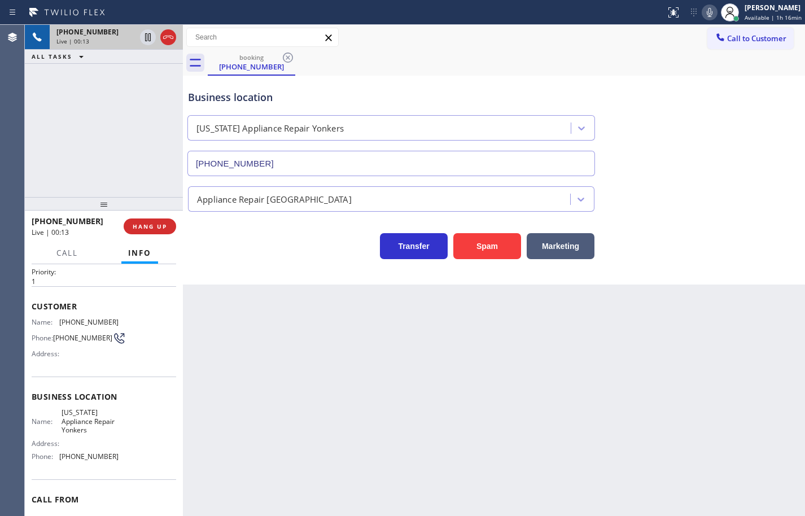
click at [131, 455] on div "Name: New York Appliance Repair Yonkers Address: Phone: (914) 873-0795" at bounding box center [104, 436] width 144 height 57
click at [129, 457] on div "Name: New York Appliance Repair Yonkers Address: Phone: (914) 873-0795" at bounding box center [104, 436] width 144 height 57
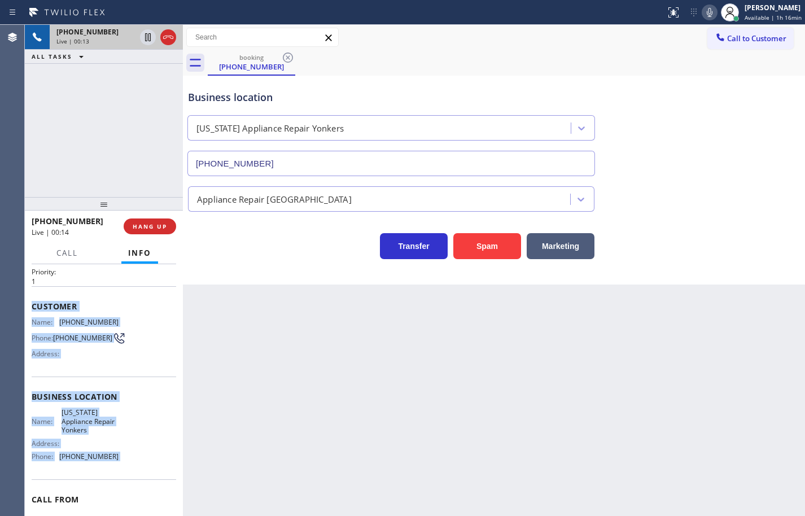
drag, startPoint x: 129, startPoint y: 457, endPoint x: 42, endPoint y: 302, distance: 177.4
click at [42, 302] on div "Context Queue: [Test] All Priority: 1 Customer Name: (718) 986-4396 Phone: (718…" at bounding box center [104, 401] width 144 height 327
click at [41, 302] on span "Customer" at bounding box center [104, 306] width 144 height 11
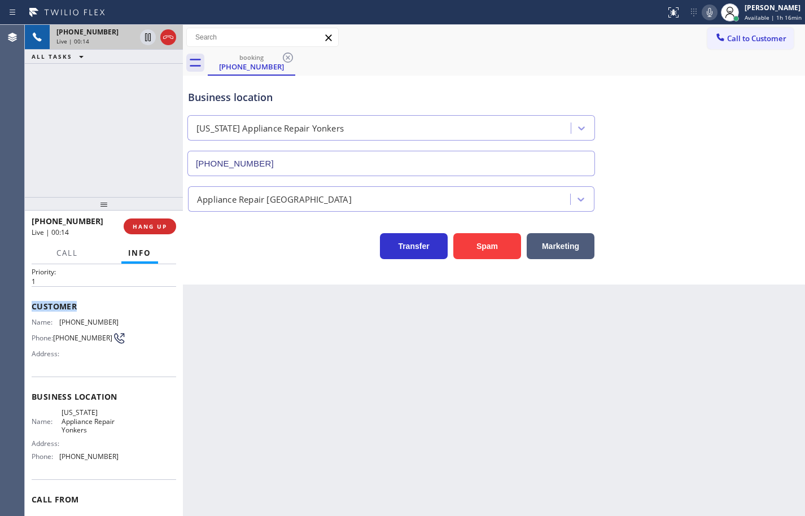
click at [41, 302] on span "Customer" at bounding box center [104, 306] width 144 height 11
click at [40, 305] on span "Customer" at bounding box center [104, 306] width 144 height 11
click at [40, 306] on span "Customer" at bounding box center [104, 306] width 144 height 11
click at [107, 460] on span "(914) 873-0795" at bounding box center [88, 456] width 59 height 8
drag, startPoint x: 114, startPoint y: 462, endPoint x: 76, endPoint y: 386, distance: 84.8
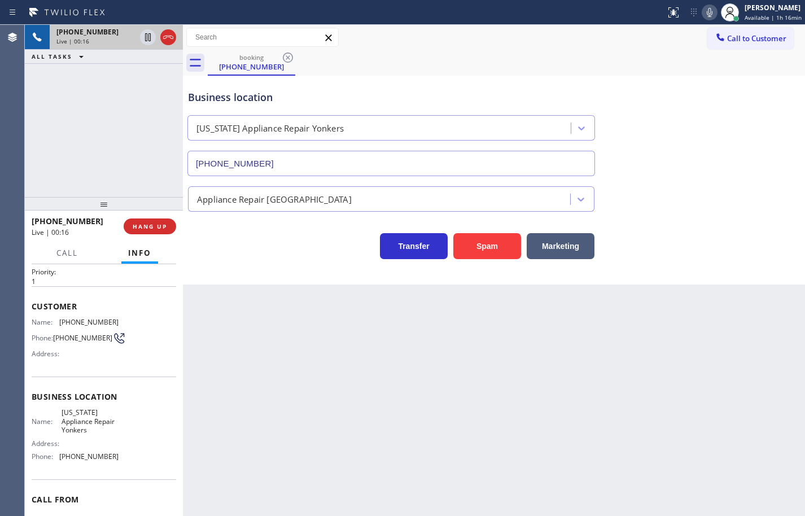
click at [93, 422] on div "Name: New York Appliance Repair Yonkers Address: Phone: (914) 873-0795" at bounding box center [104, 436] width 144 height 57
click at [81, 398] on div "Business location Name: New York Appliance Repair Yonkers Address: Phone: (914)…" at bounding box center [104, 427] width 144 height 103
click at [40, 315] on div "Customer Name: (718) 986-4396 Phone: (718) 986-4396 Address:" at bounding box center [104, 331] width 144 height 90
click at [36, 308] on span "Customer" at bounding box center [104, 306] width 144 height 11
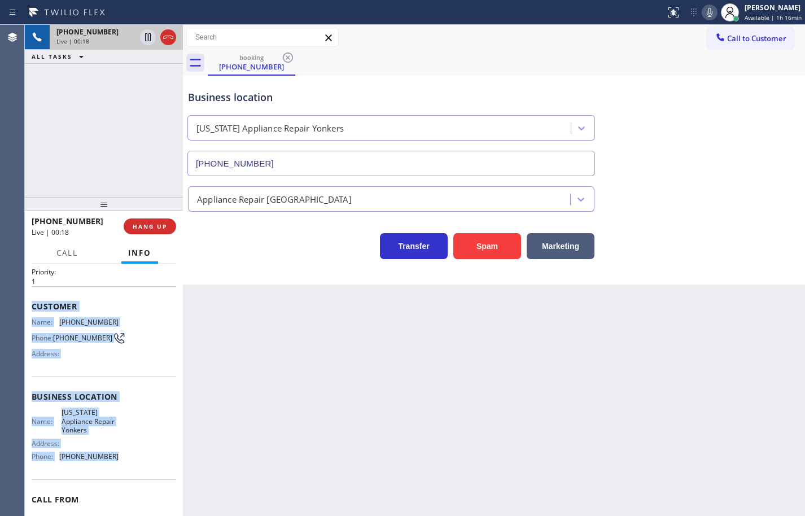
drag, startPoint x: 34, startPoint y: 306, endPoint x: 111, endPoint y: 460, distance: 172.6
click at [111, 460] on div "Context Queue: [Test] All Priority: 1 Customer Name: (718) 986-4396 Phone: (718…" at bounding box center [104, 401] width 144 height 327
copy div "Customer Name: (718) 986-4396 Phone: (718) 986-4396 Address: Business location …"
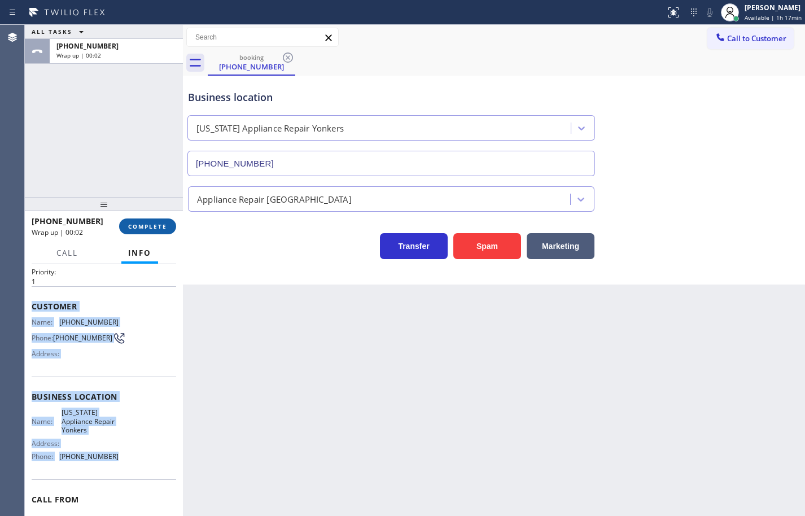
click at [139, 229] on span "COMPLETE" at bounding box center [147, 226] width 39 height 8
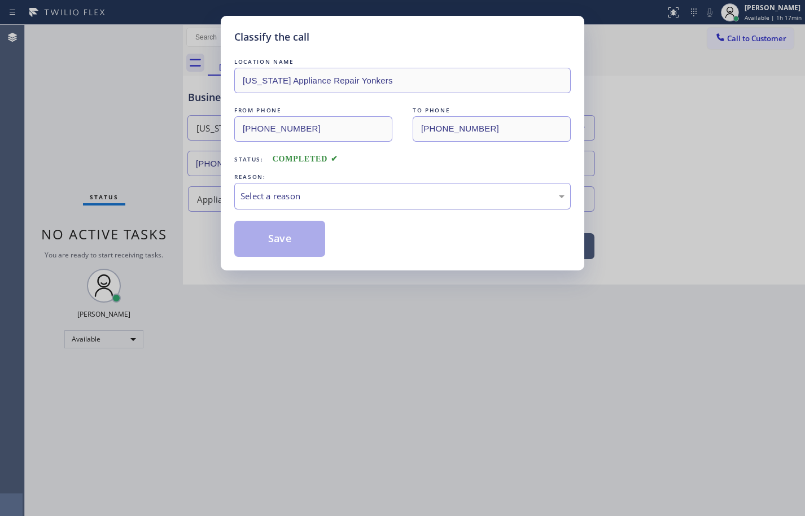
click at [280, 203] on div "Select a reason" at bounding box center [402, 196] width 336 height 27
click at [295, 245] on button "Save" at bounding box center [279, 239] width 91 height 36
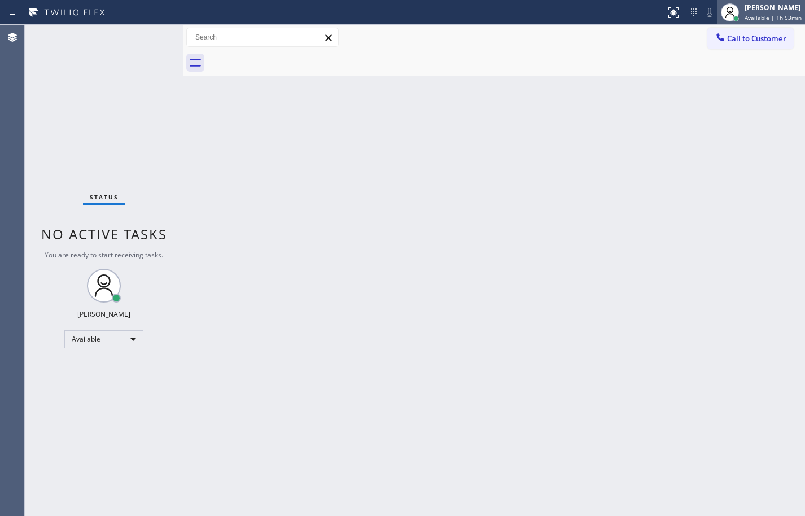
click at [778, 18] on span "Available | 1h 53min" at bounding box center [772, 18] width 57 height 8
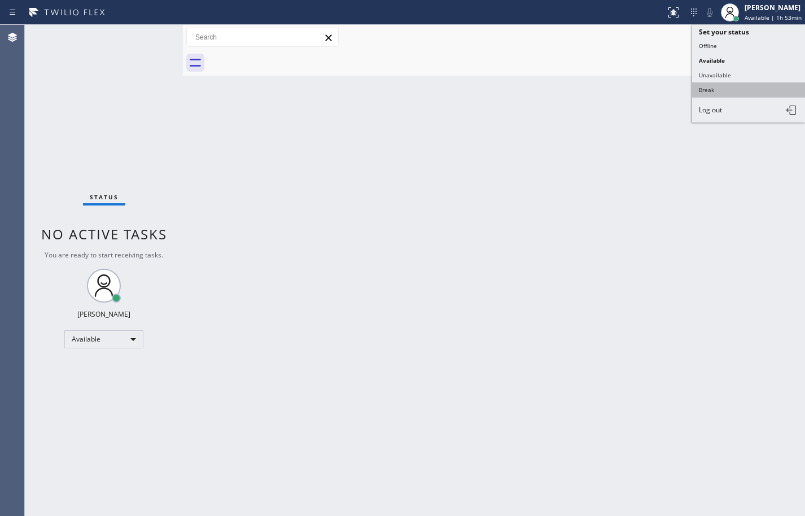
click at [768, 93] on button "Break" at bounding box center [748, 89] width 113 height 15
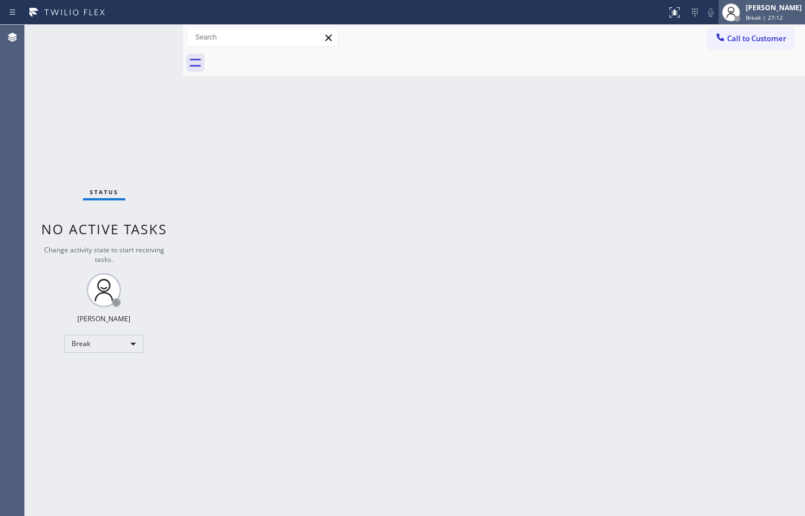
click at [745, 19] on span "Break | 27:12" at bounding box center [763, 18] width 37 height 8
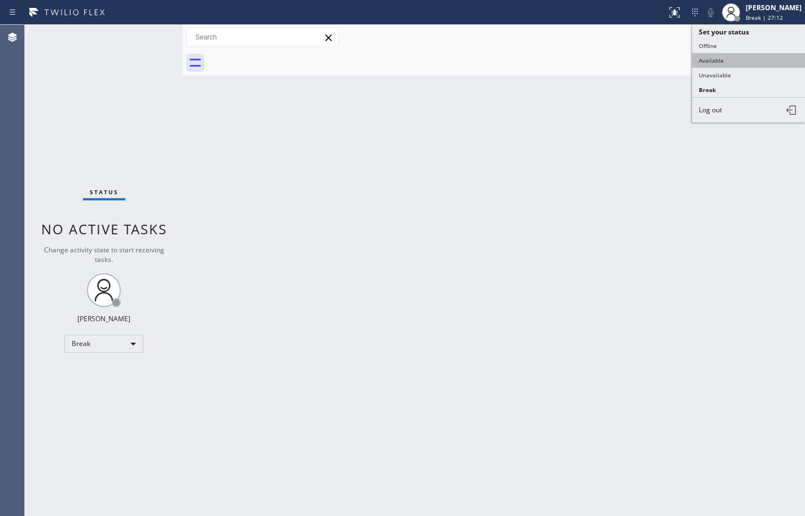
click at [734, 58] on button "Available" at bounding box center [748, 60] width 113 height 15
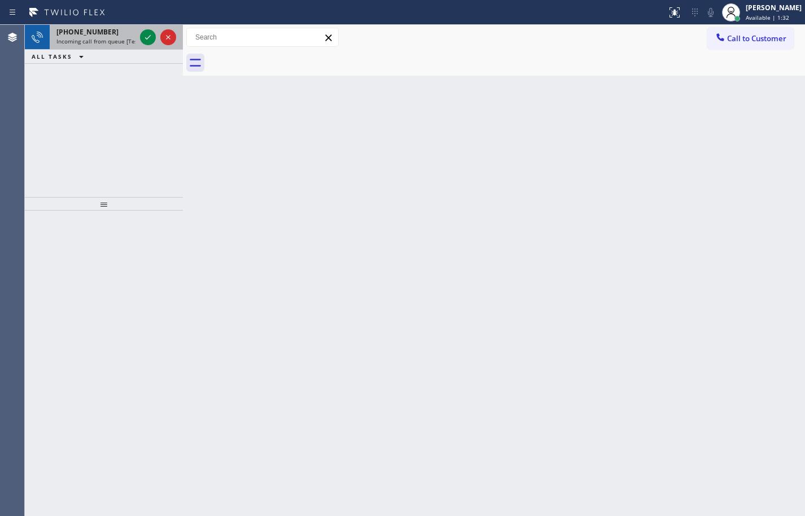
click at [112, 31] on div "+13109236233" at bounding box center [95, 32] width 79 height 10
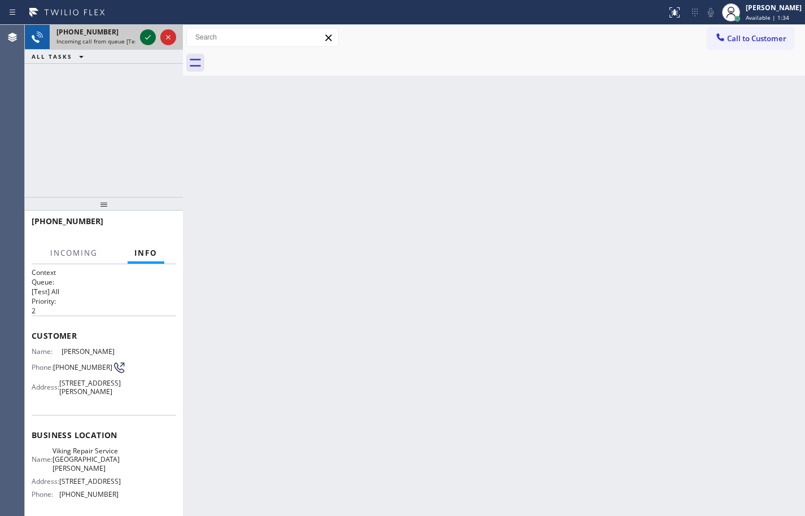
click at [151, 36] on icon at bounding box center [148, 37] width 14 height 14
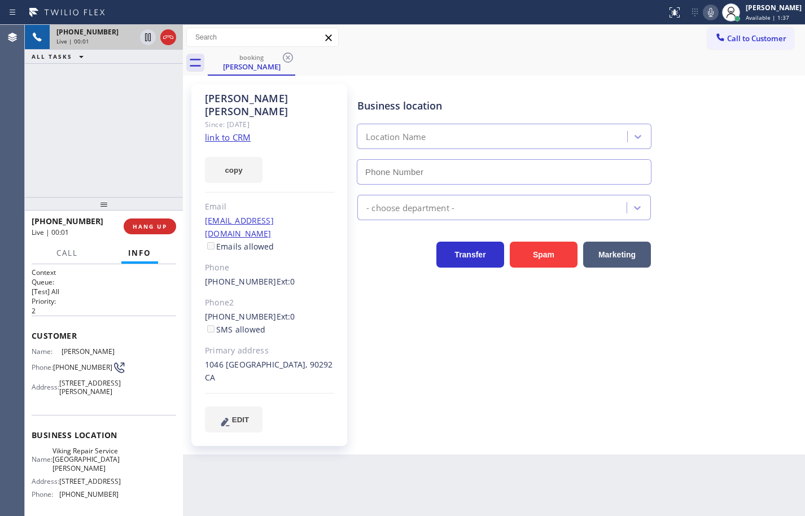
type input "(310) 321-4375"
click at [704, 12] on icon at bounding box center [711, 13] width 14 height 14
click at [243, 131] on link "link to CRM" at bounding box center [228, 136] width 46 height 11
click at [247, 164] on button "copy" at bounding box center [234, 170] width 58 height 26
click at [704, 13] on icon at bounding box center [711, 13] width 14 height 14
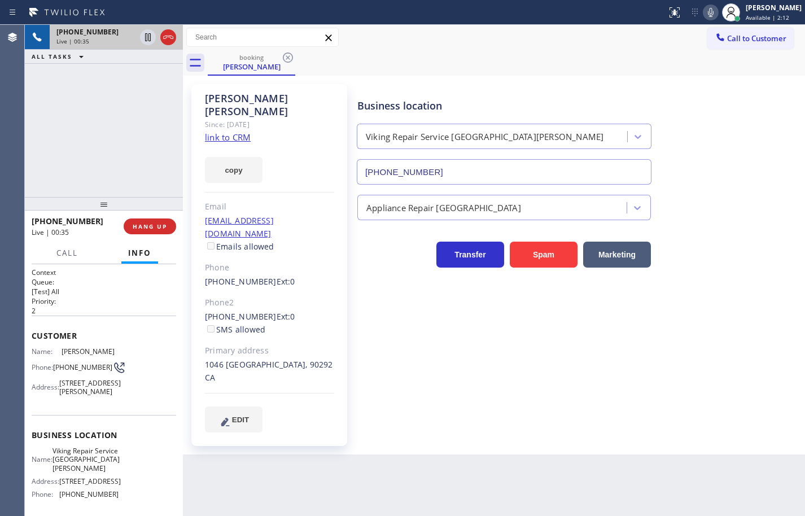
click at [704, 10] on icon at bounding box center [711, 13] width 14 height 14
click at [707, 10] on rect at bounding box center [711, 11] width 8 height 8
click at [704, 10] on icon at bounding box center [711, 13] width 14 height 14
click at [707, 10] on rect at bounding box center [711, 11] width 8 height 8
click at [704, 13] on icon at bounding box center [711, 13] width 14 height 14
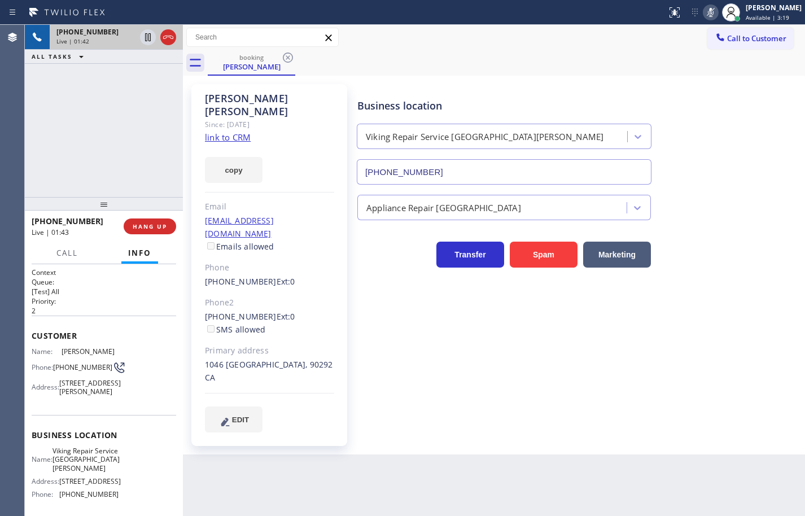
click at [704, 13] on icon at bounding box center [711, 13] width 14 height 14
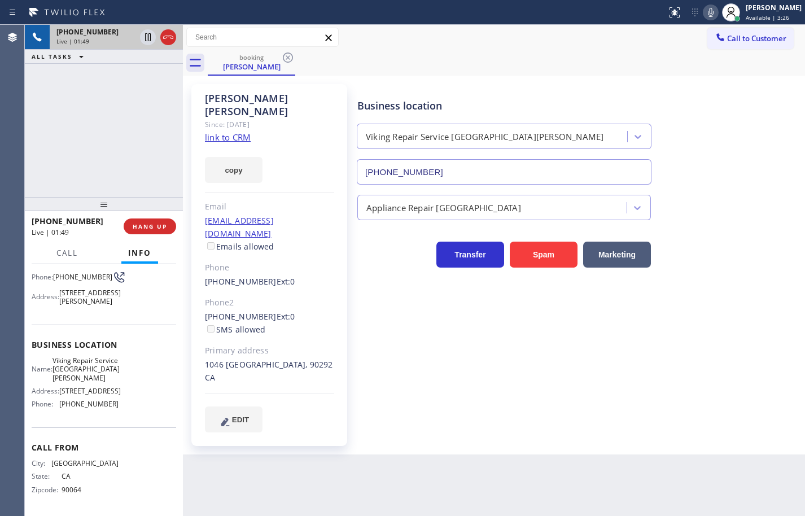
click at [81, 378] on span "Viking Repair Service Santa Monica" at bounding box center [85, 369] width 67 height 26
drag, startPoint x: 81, startPoint y: 378, endPoint x: 93, endPoint y: 378, distance: 11.3
click at [81, 378] on span "Viking Repair Service Santa Monica" at bounding box center [85, 369] width 67 height 26
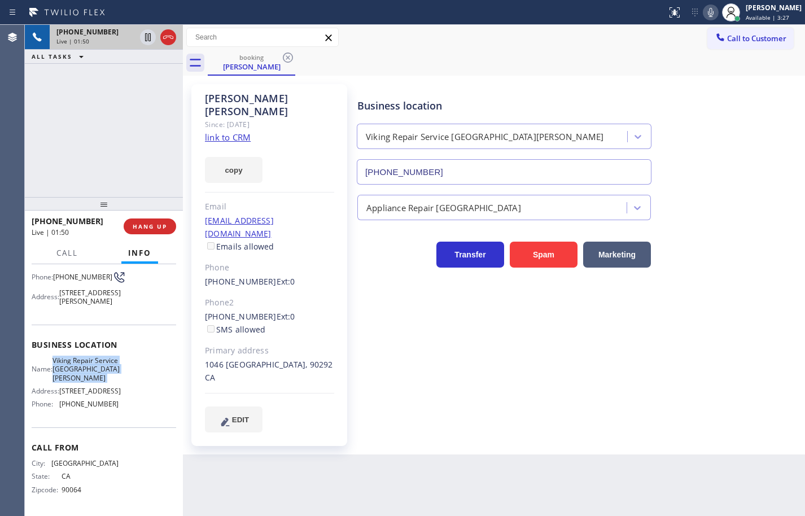
copy span "Viking Repair Service Santa Monica"
click at [704, 10] on icon at bounding box center [711, 13] width 14 height 14
click at [83, 380] on span "Viking Repair Service Santa Monica" at bounding box center [85, 369] width 67 height 26
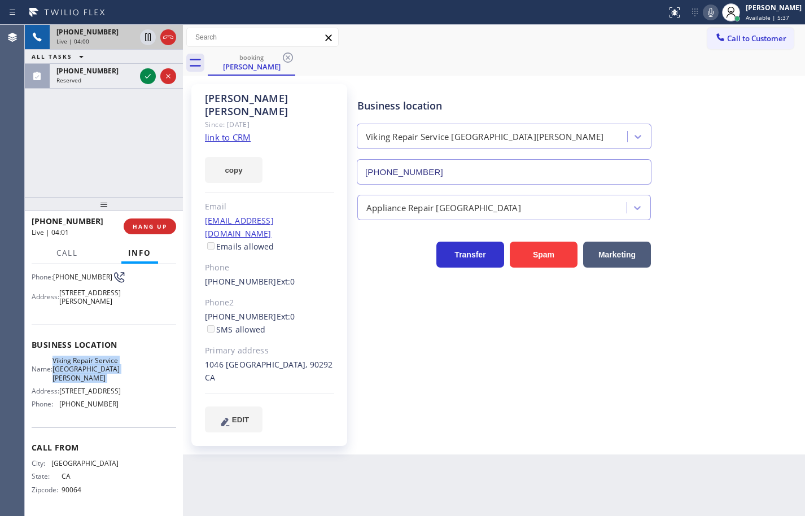
click at [83, 380] on span "Viking Repair Service Santa Monica" at bounding box center [85, 369] width 67 height 26
click at [91, 408] on span "(310) 321-4375" at bounding box center [88, 404] width 59 height 8
copy span "(310) 321-4375"
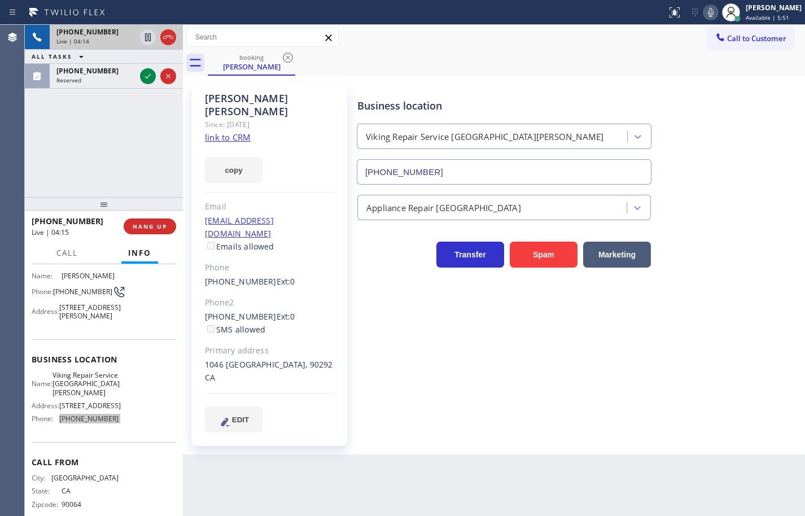
scroll to position [56, 0]
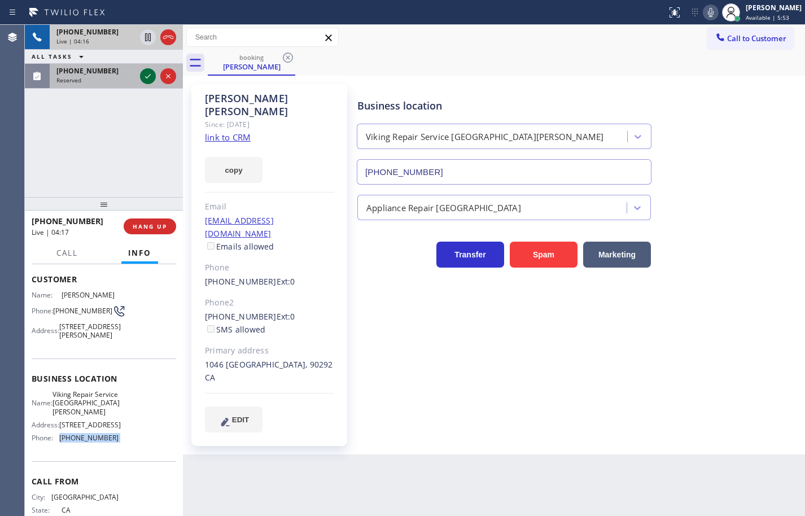
click at [144, 74] on icon at bounding box center [148, 76] width 14 height 14
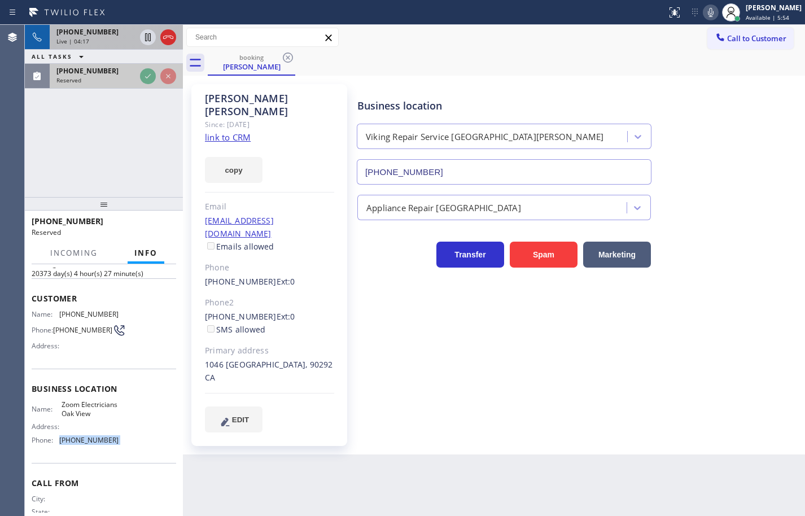
scroll to position [76, 0]
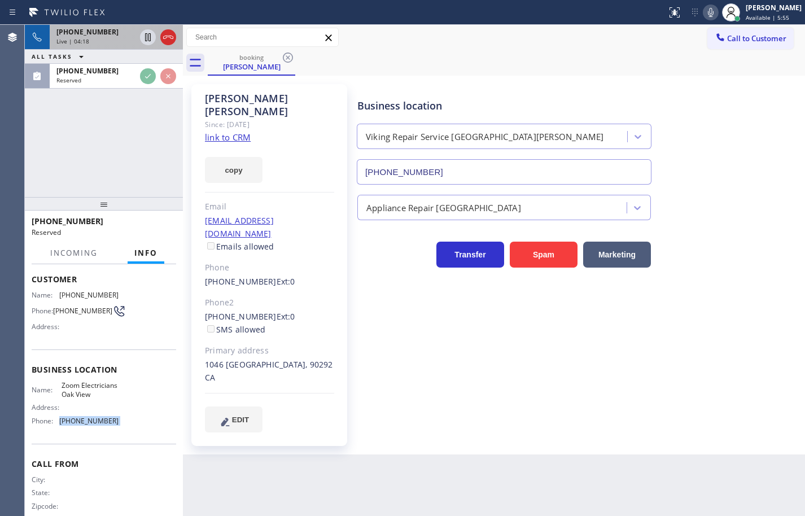
click at [134, 414] on div "Name: Zoom Electricians Oak View Address: Phone: (805) 608-4684" at bounding box center [104, 405] width 144 height 49
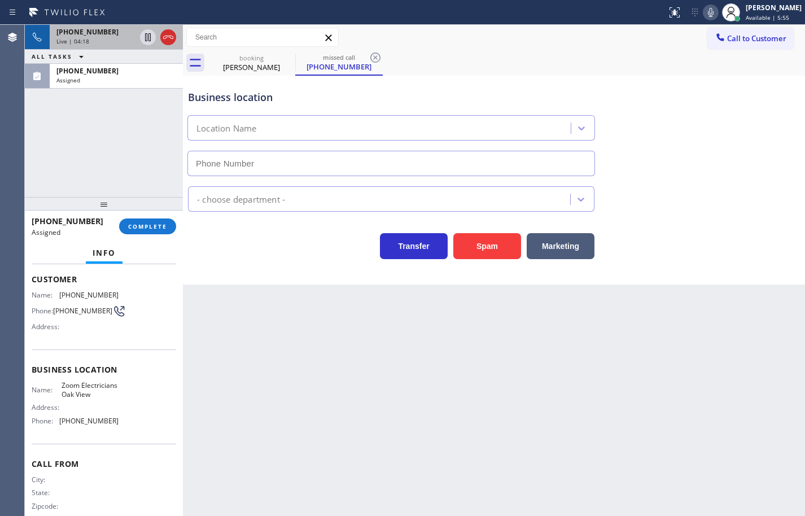
click at [130, 429] on div "Name: Zoom Electricians Oak View Address: Phone: (805) 608-4684" at bounding box center [104, 405] width 144 height 49
type input "(805) 608-4684"
click at [130, 429] on div "Name: Zoom Electricians Oak View Address: Phone: (805) 608-4684" at bounding box center [104, 405] width 144 height 49
drag, startPoint x: 130, startPoint y: 437, endPoint x: 84, endPoint y: 324, distance: 121.5
click at [113, 385] on div "Name: Zoom Electricians Oak View Address: Phone: (805) 608-4684" at bounding box center [104, 405] width 144 height 49
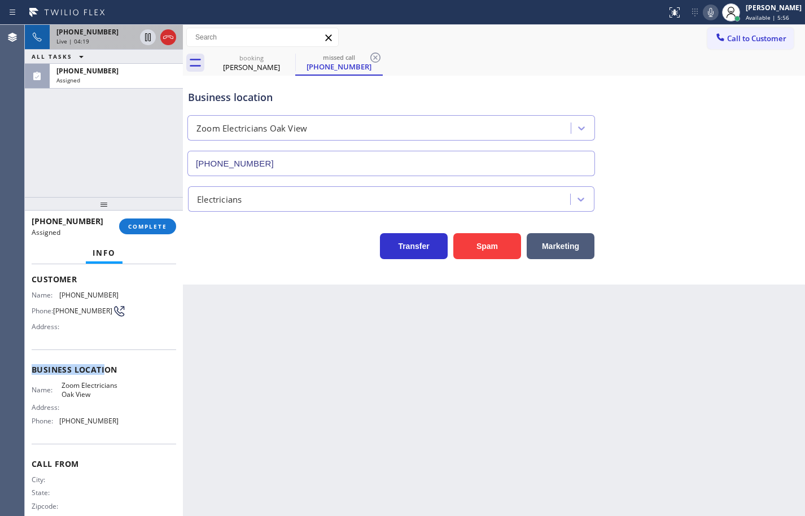
drag, startPoint x: 84, startPoint y: 324, endPoint x: 70, endPoint y: 306, distance: 22.9
click at [77, 314] on div "Context Queue: [Test] Voicemails Priority: 0 Task Age: 1 minute(s) Customer Nam…" at bounding box center [104, 360] width 144 height 337
drag, startPoint x: 70, startPoint y: 306, endPoint x: 54, endPoint y: 291, distance: 21.9
click at [54, 291] on div "Name: (805) 754-1378 Phone: (805) 754-1378 Address:" at bounding box center [75, 313] width 87 height 45
click at [54, 291] on span "Name:" at bounding box center [46, 295] width 28 height 8
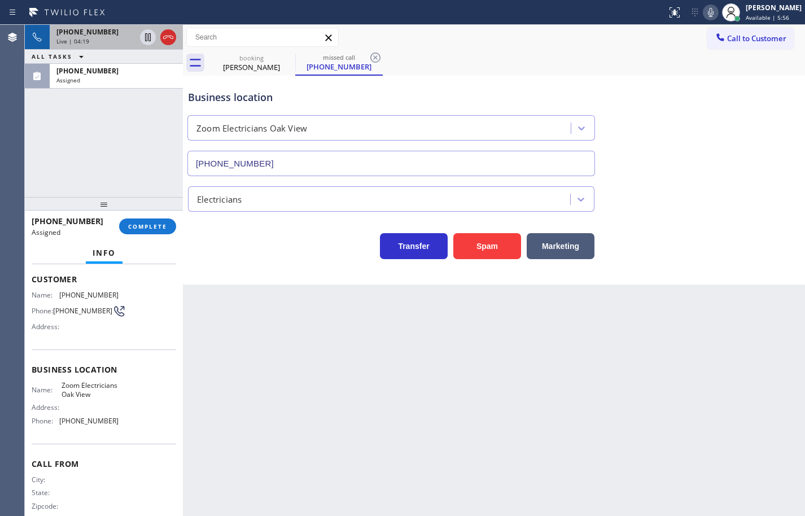
click at [32, 280] on span "Customer" at bounding box center [104, 279] width 144 height 11
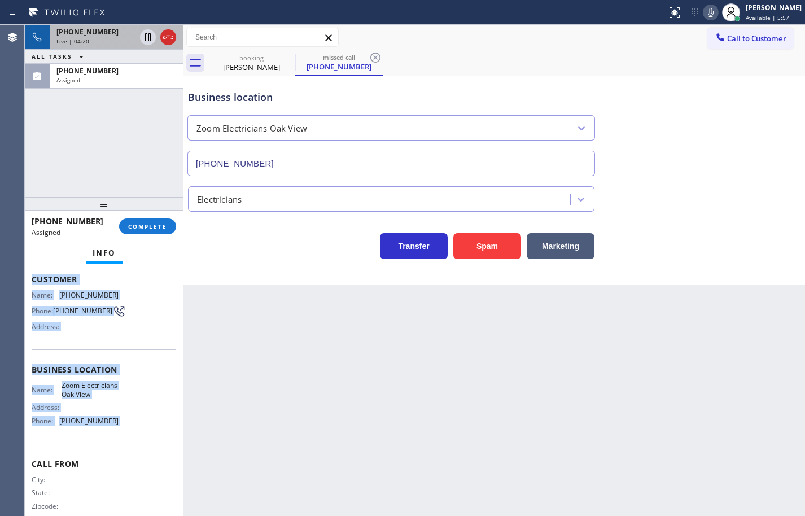
drag, startPoint x: 32, startPoint y: 280, endPoint x: 110, endPoint y: 429, distance: 167.9
click at [110, 429] on div "Context Queue: [Test] Voicemails Priority: 0 Task Age: 1 minute(s) Customer Nam…" at bounding box center [104, 360] width 144 height 337
copy div "Customer Name: (805) 754-1378 Phone: (805) 754-1378 Address: Business location …"
click at [135, 230] on button "COMPLETE" at bounding box center [147, 226] width 57 height 16
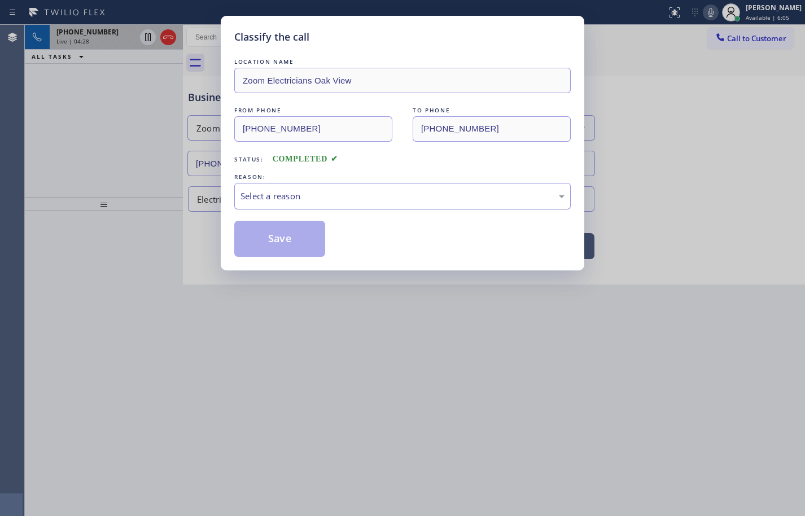
click at [346, 199] on div "Select a reason" at bounding box center [402, 196] width 324 height 13
click at [294, 247] on button "Save" at bounding box center [279, 239] width 91 height 36
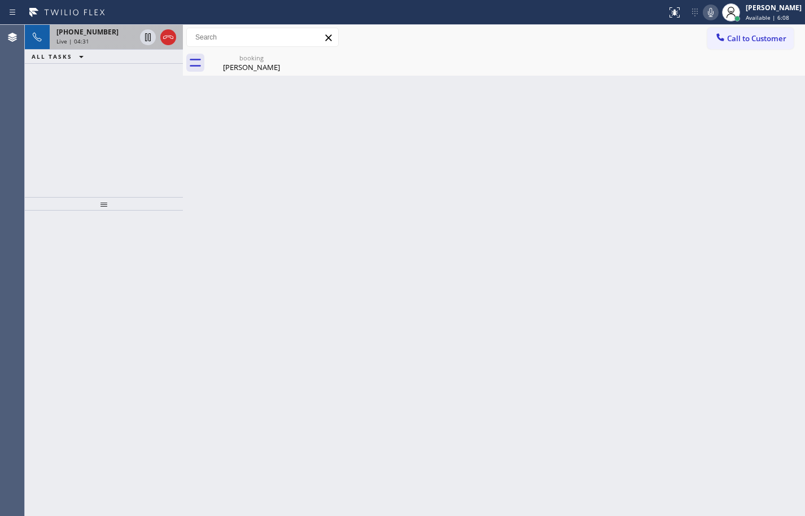
click at [106, 42] on div "Live | 04:31" at bounding box center [95, 41] width 79 height 8
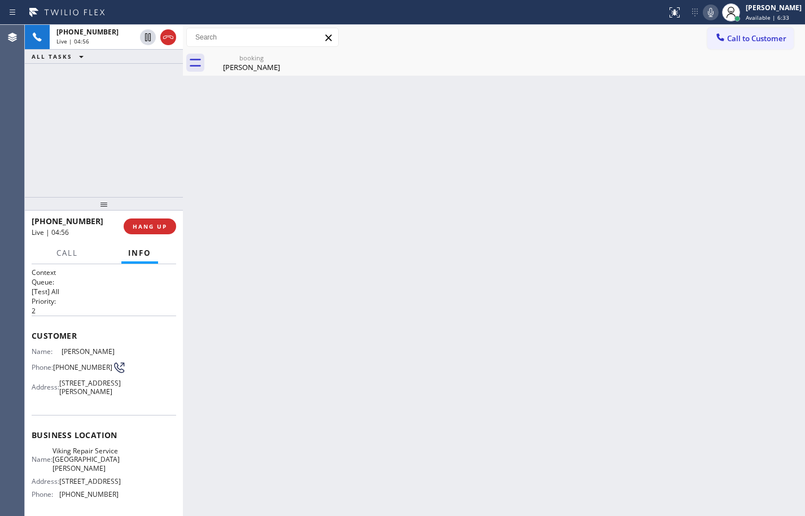
click at [704, 11] on icon at bounding box center [711, 13] width 14 height 14
click at [707, 11] on rect at bounding box center [711, 11] width 8 height 8
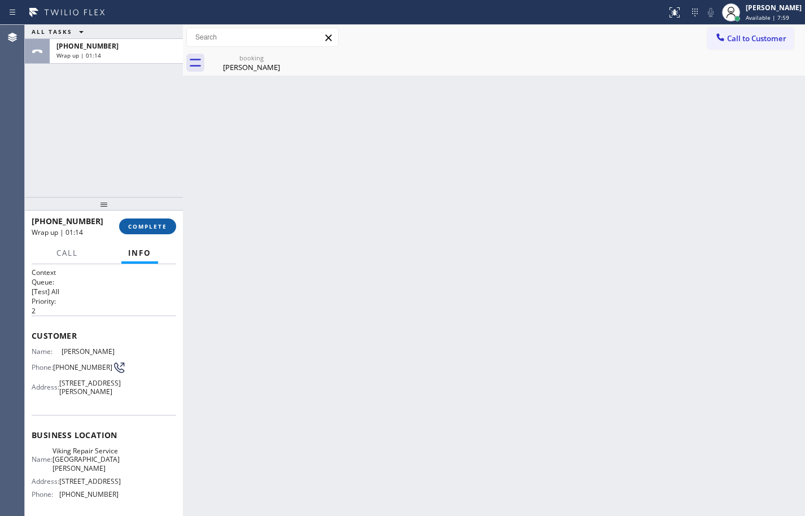
click at [153, 220] on button "COMPLETE" at bounding box center [147, 226] width 57 height 16
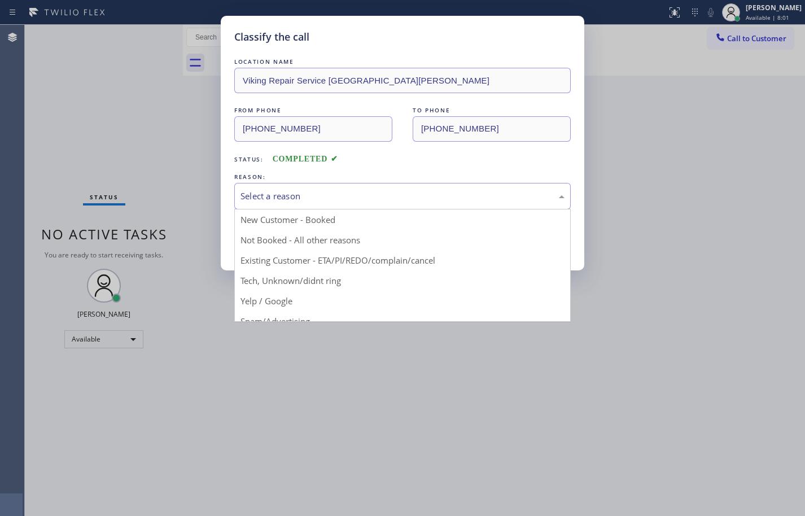
click at [350, 199] on div "Select a reason" at bounding box center [402, 196] width 324 height 13
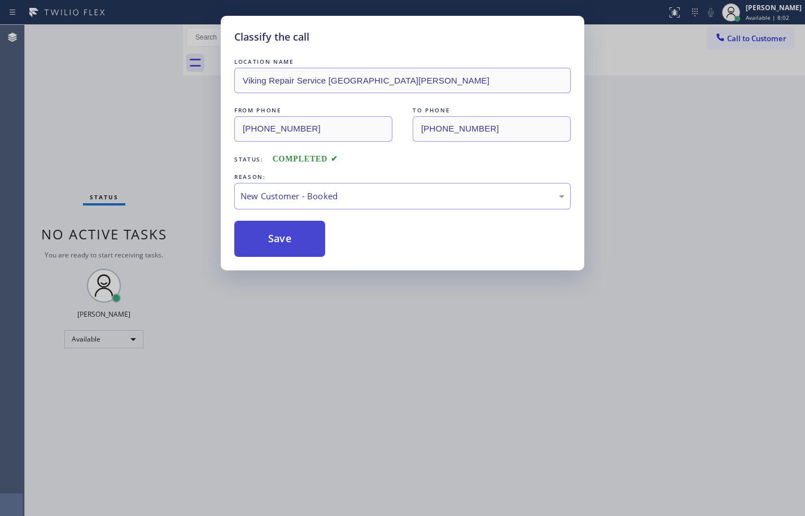
click at [306, 241] on button "Save" at bounding box center [279, 239] width 91 height 36
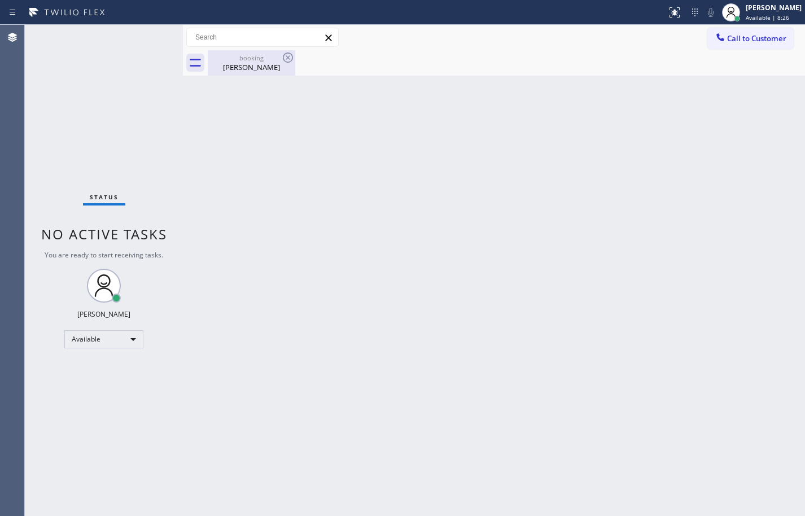
click at [270, 67] on div "Robert Mendelsohn" at bounding box center [251, 67] width 85 height 10
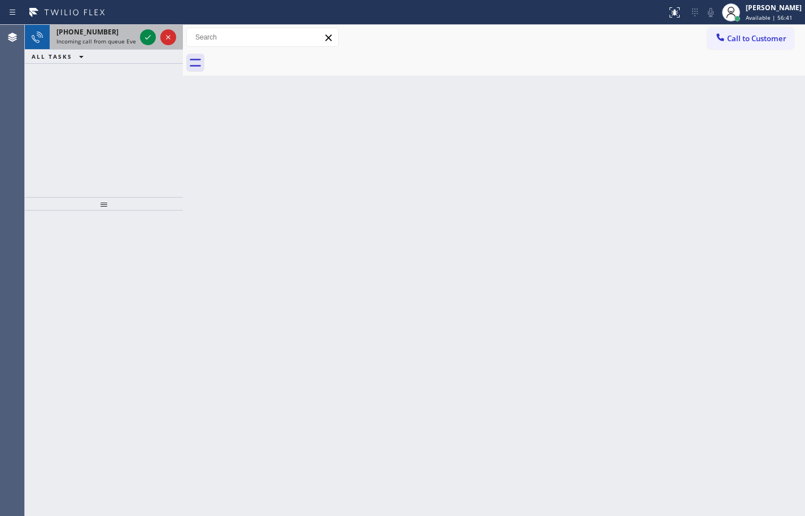
click at [109, 36] on div "+12512233705" at bounding box center [95, 32] width 79 height 10
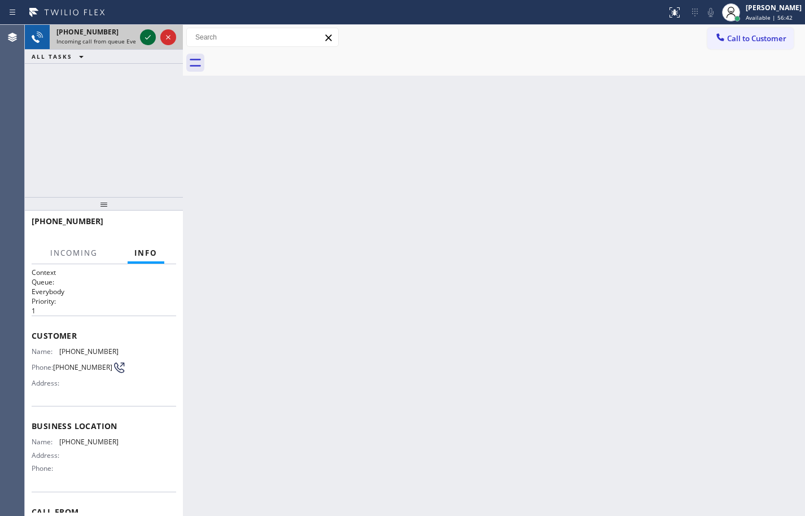
click at [146, 38] on icon at bounding box center [148, 37] width 6 height 5
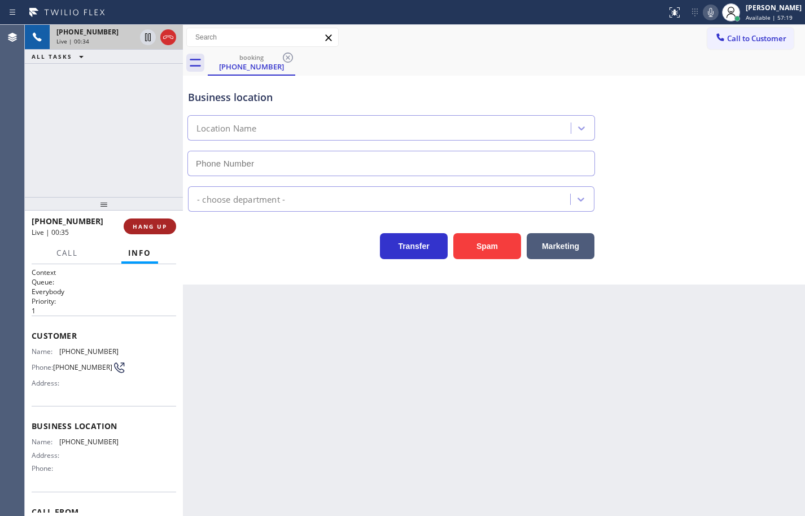
click at [167, 220] on button "HANG UP" at bounding box center [150, 226] width 52 height 16
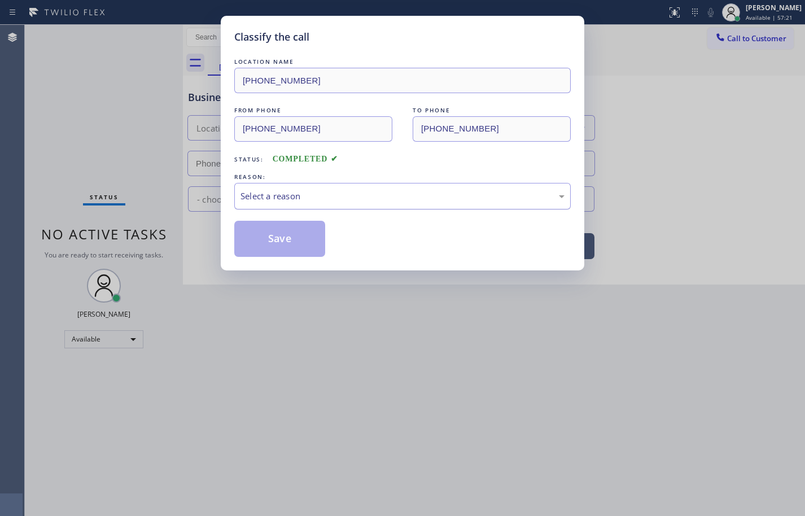
click at [326, 195] on div "Select a reason" at bounding box center [402, 196] width 324 height 13
click at [306, 236] on button "Save" at bounding box center [279, 239] width 91 height 36
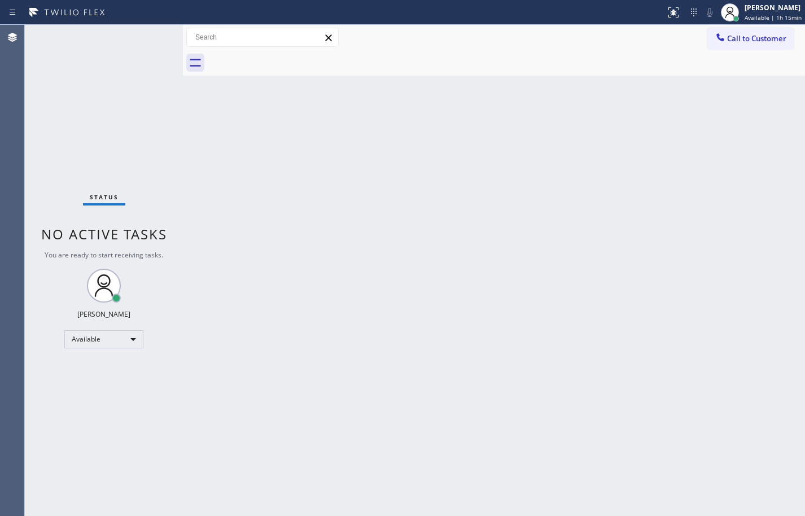
click at [525, 141] on div "Back to Dashboard Change Sender ID Customers Technicians Select a contact Outbo…" at bounding box center [494, 270] width 622 height 491
